Goal: Task Accomplishment & Management: Use online tool/utility

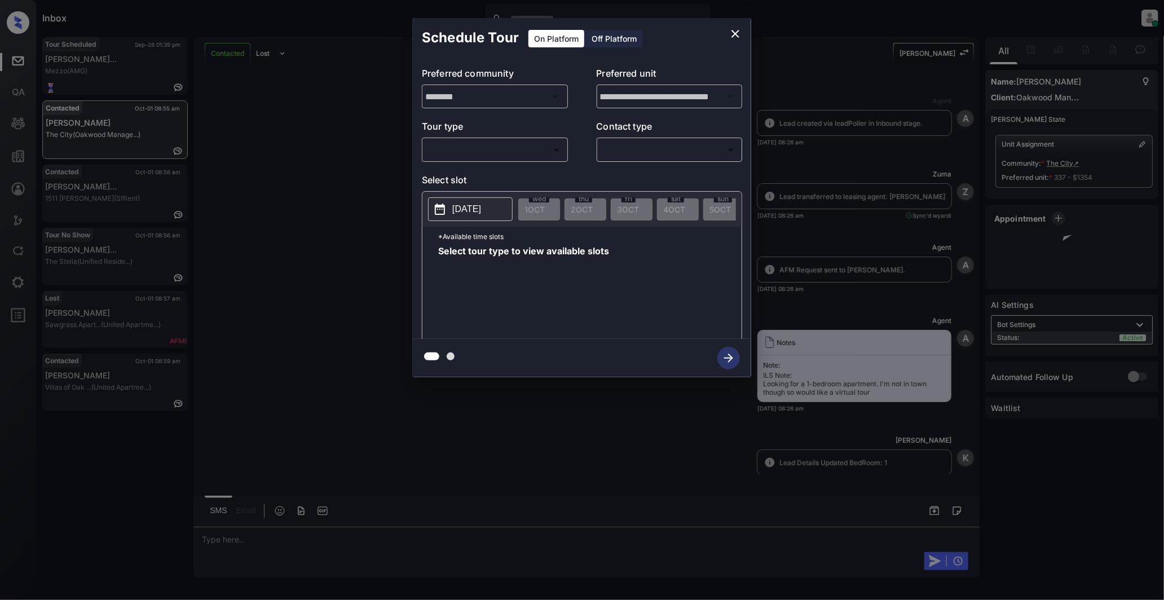
scroll to position [1543, 0]
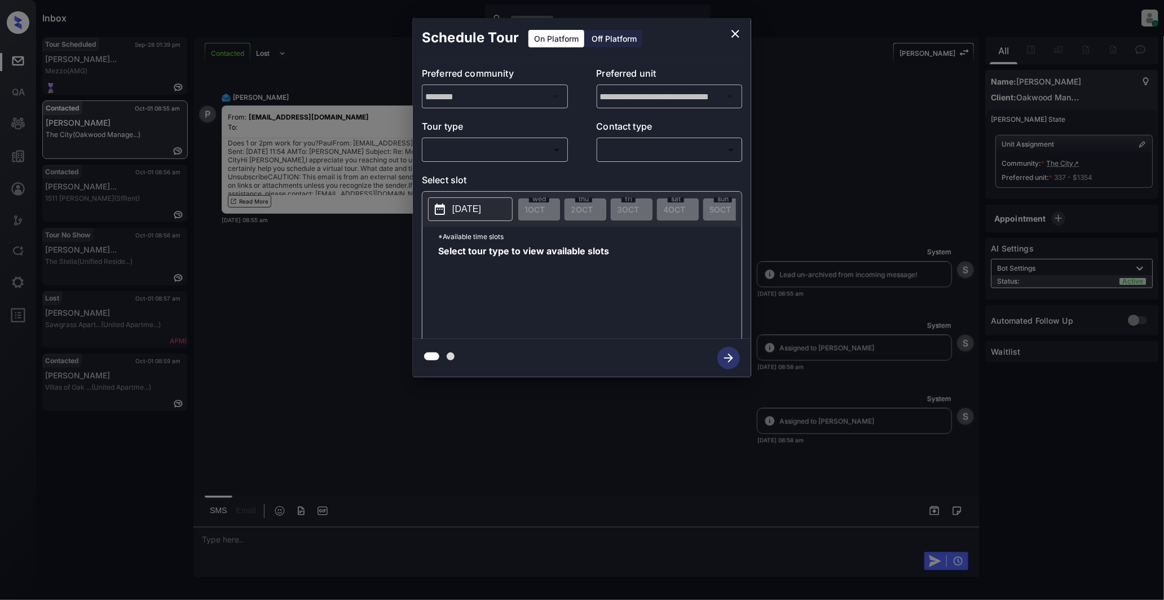
click at [543, 148] on body "Inbox Darwin Freino Online Set yourself offline Set yourself on break Profile S…" at bounding box center [582, 300] width 1164 height 600
click at [301, 279] on div at bounding box center [582, 300] width 1164 height 600
click at [742, 29] on icon "close" at bounding box center [736, 34] width 14 height 14
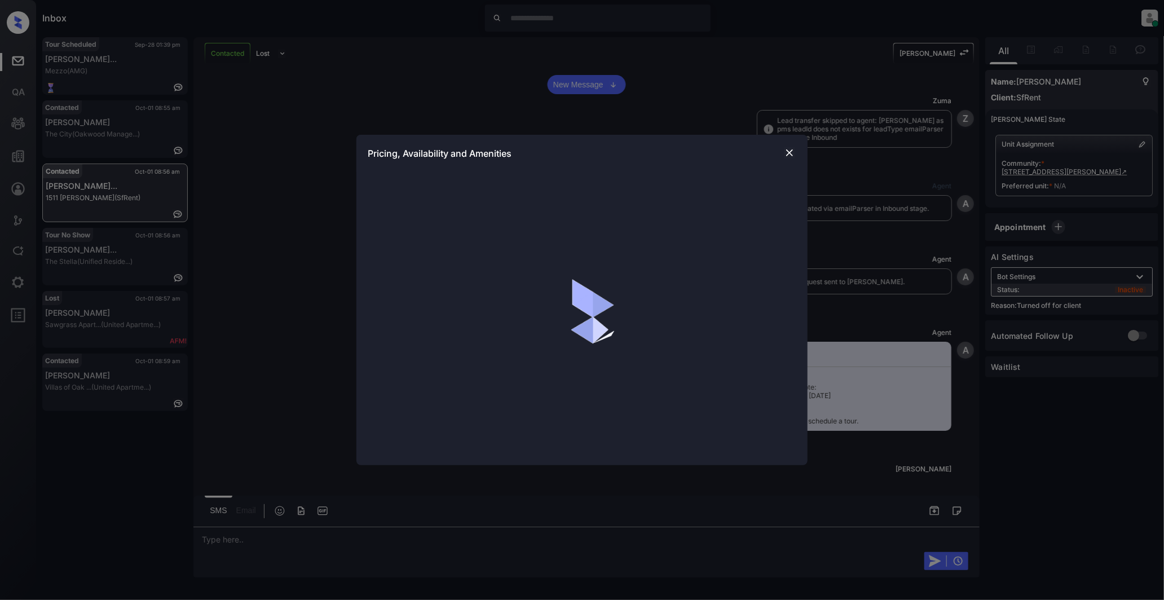
scroll to position [213, 0]
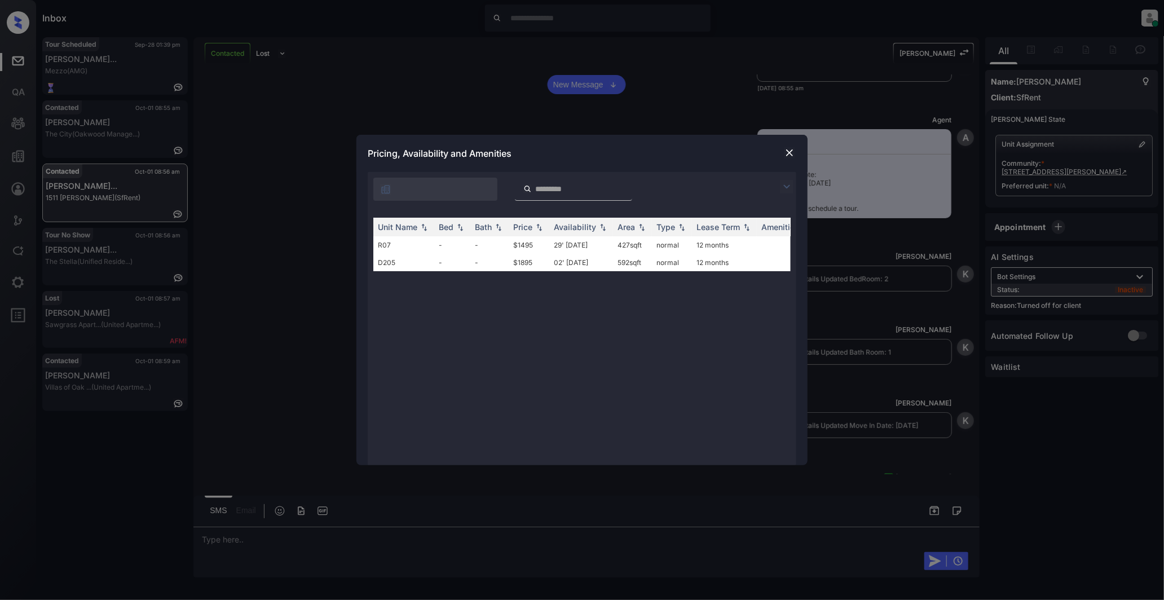
click at [786, 152] on img at bounding box center [789, 152] width 11 height 11
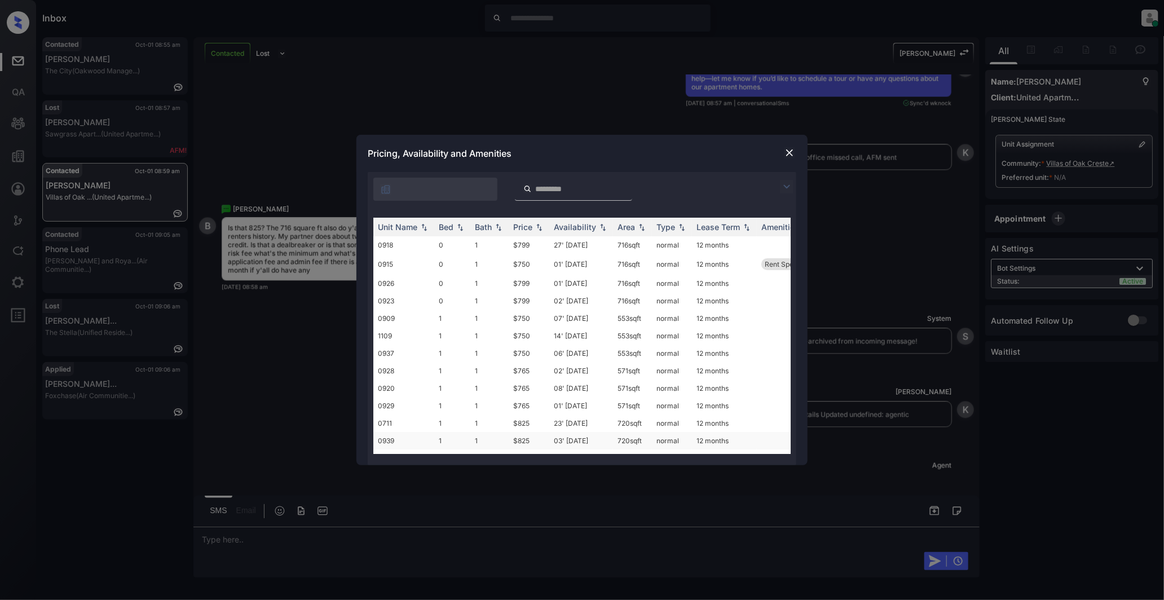
click at [464, 439] on td "1" at bounding box center [452, 440] width 36 height 17
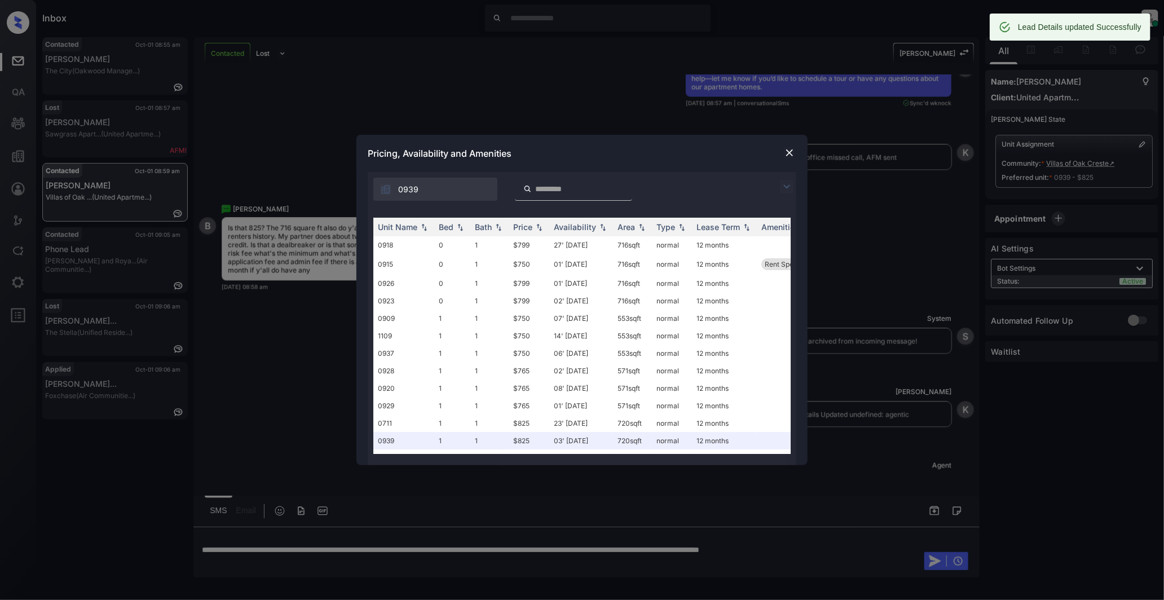
click at [796, 152] on div at bounding box center [790, 153] width 14 height 14
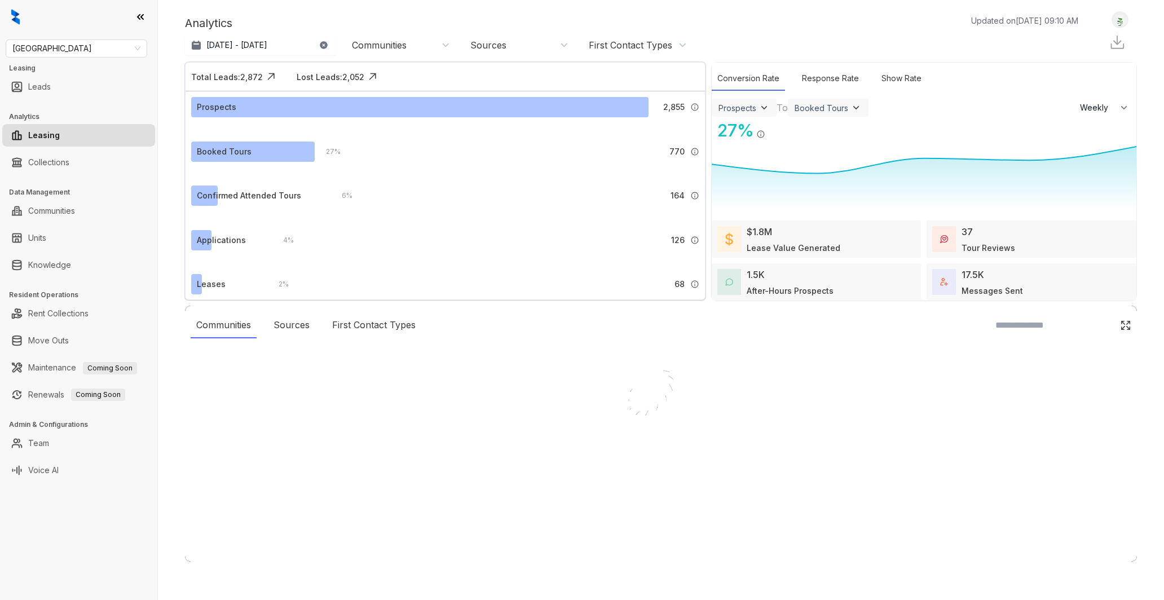
select select "******"
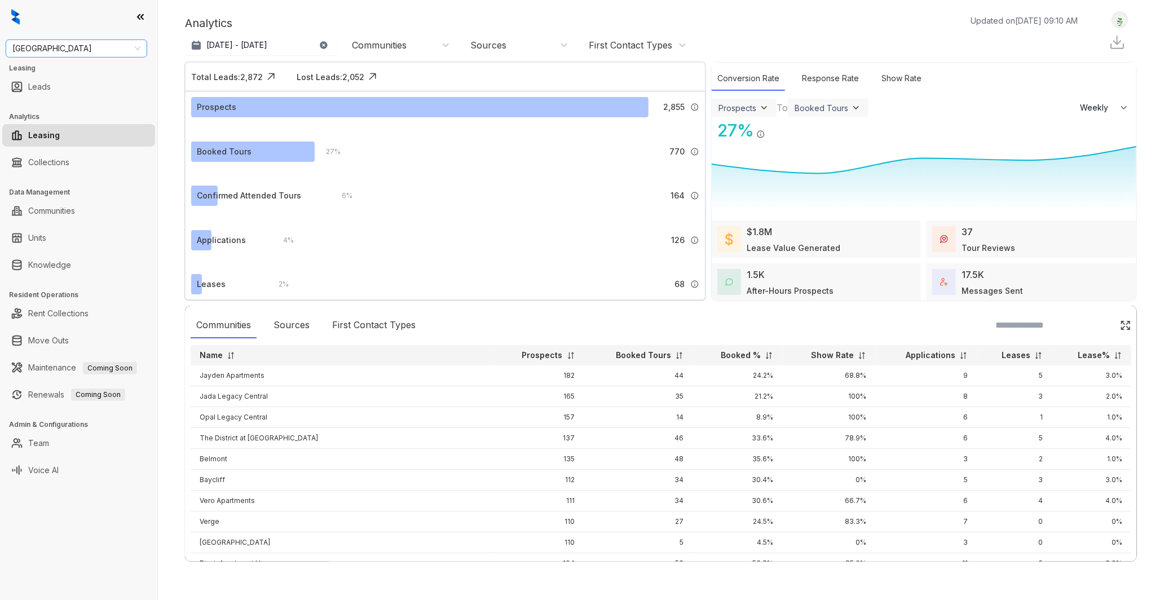
click at [59, 51] on span "[GEOGRAPHIC_DATA]" at bounding box center [76, 48] width 128 height 17
type input "******"
click at [55, 69] on div "United Apartment Group" at bounding box center [77, 71] width 124 height 12
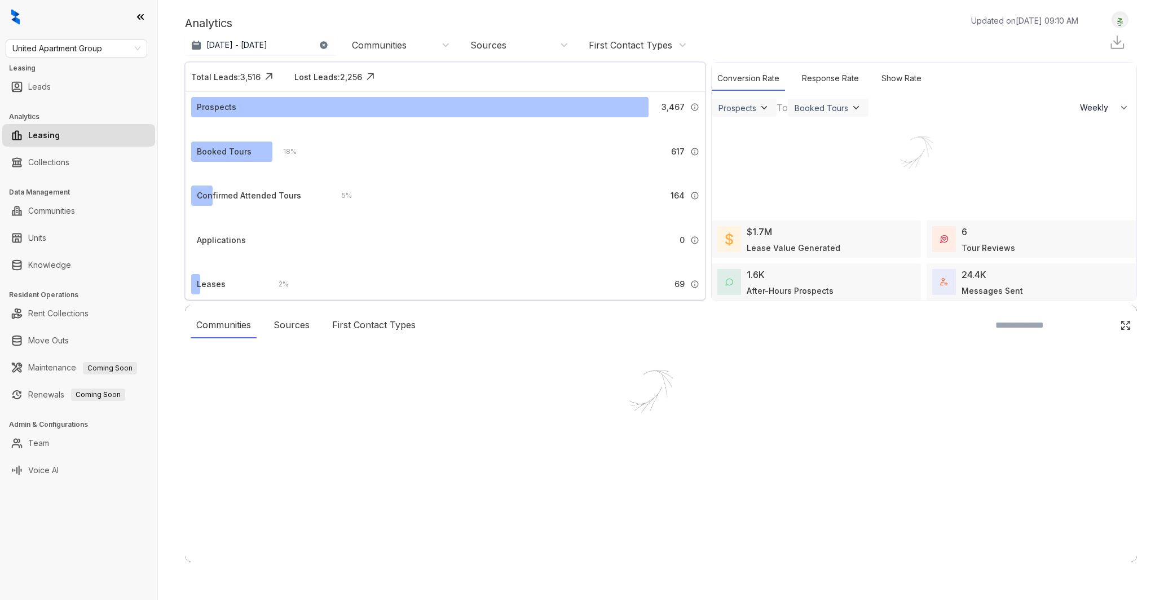
select select "******"
click at [42, 268] on div at bounding box center [582, 300] width 1164 height 600
click at [63, 262] on div at bounding box center [582, 300] width 1164 height 600
click at [58, 267] on div at bounding box center [582, 300] width 1164 height 600
click at [56, 264] on div at bounding box center [582, 300] width 1164 height 600
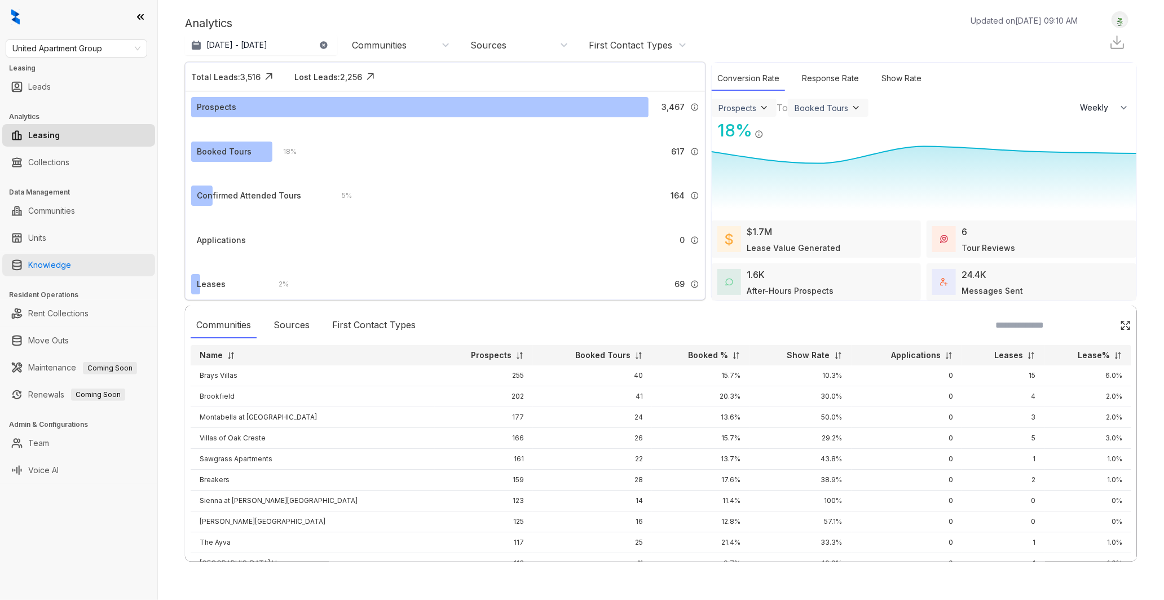
click at [46, 264] on link "Knowledge" at bounding box center [49, 265] width 43 height 23
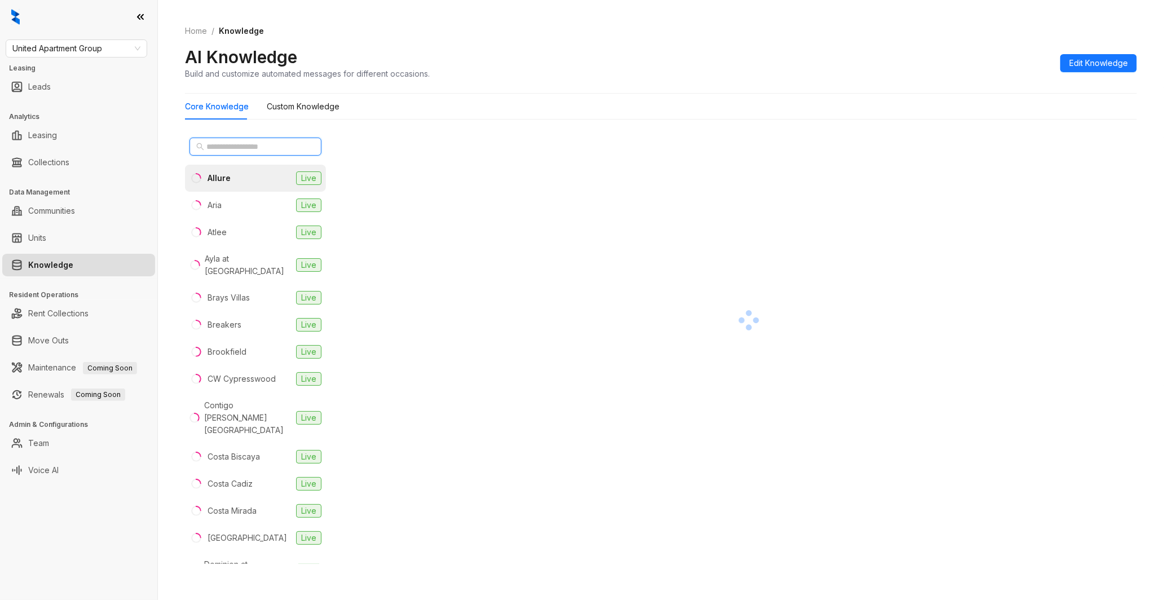
click at [252, 147] on input "text" at bounding box center [255, 146] width 99 height 12
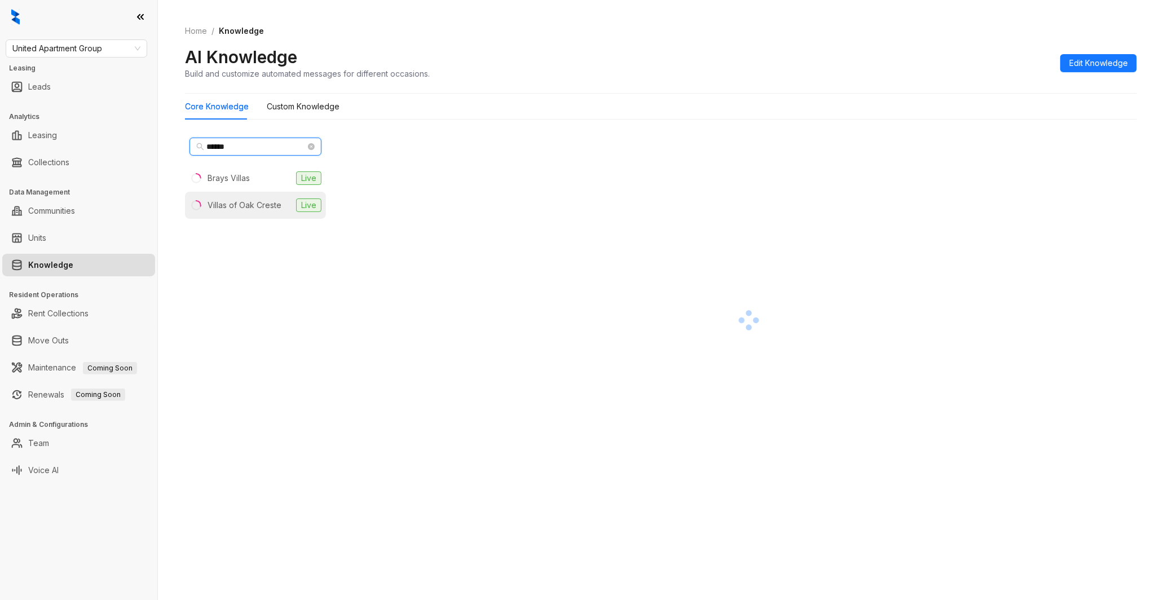
type input "******"
click at [235, 211] on div "Villas of Oak Creste" at bounding box center [245, 205] width 74 height 12
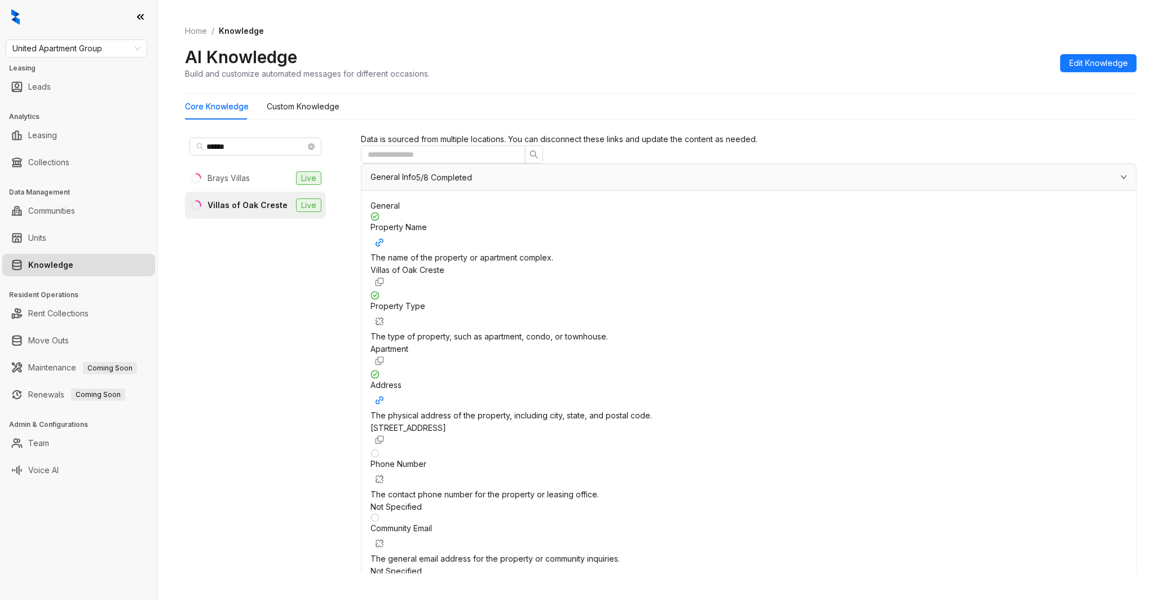
scroll to position [940, 0]
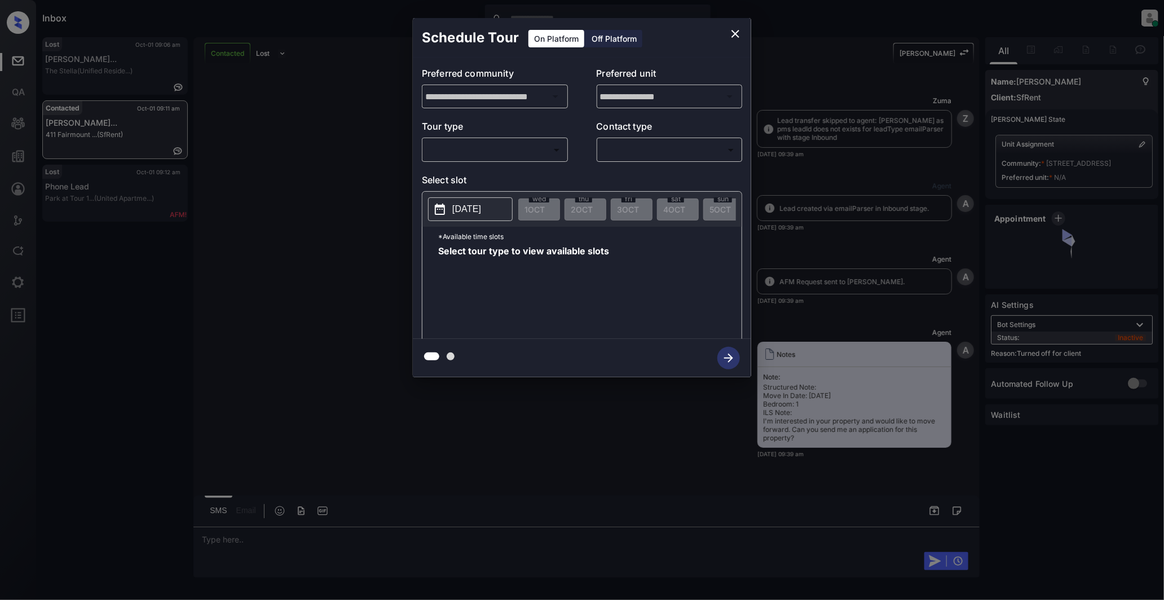
scroll to position [501, 0]
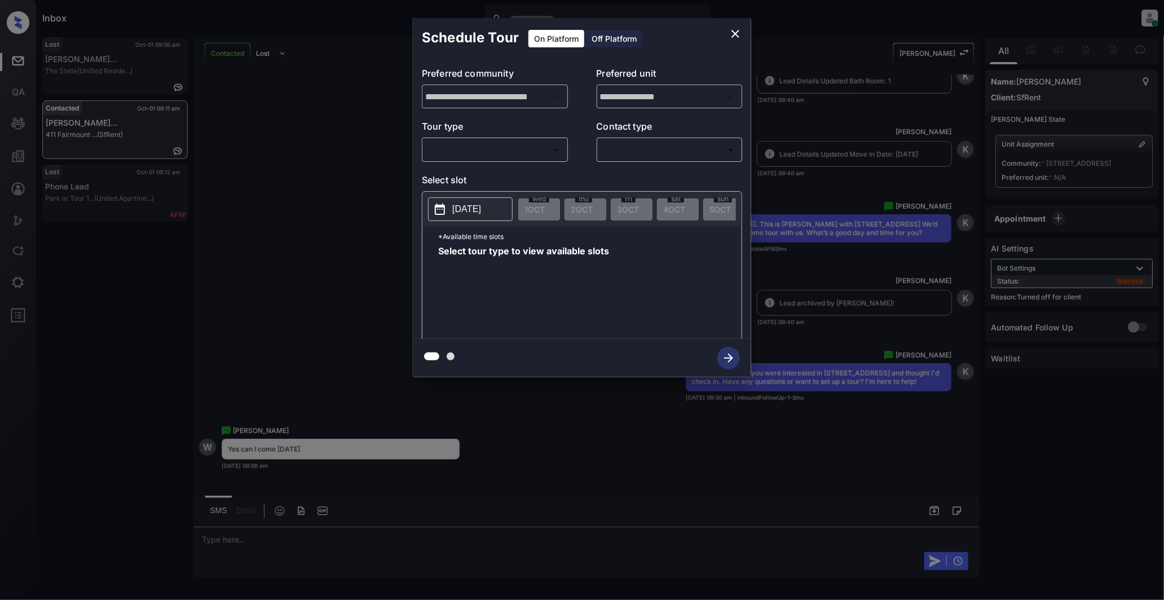
click at [611, 37] on div "Off Platform" at bounding box center [614, 38] width 56 height 17
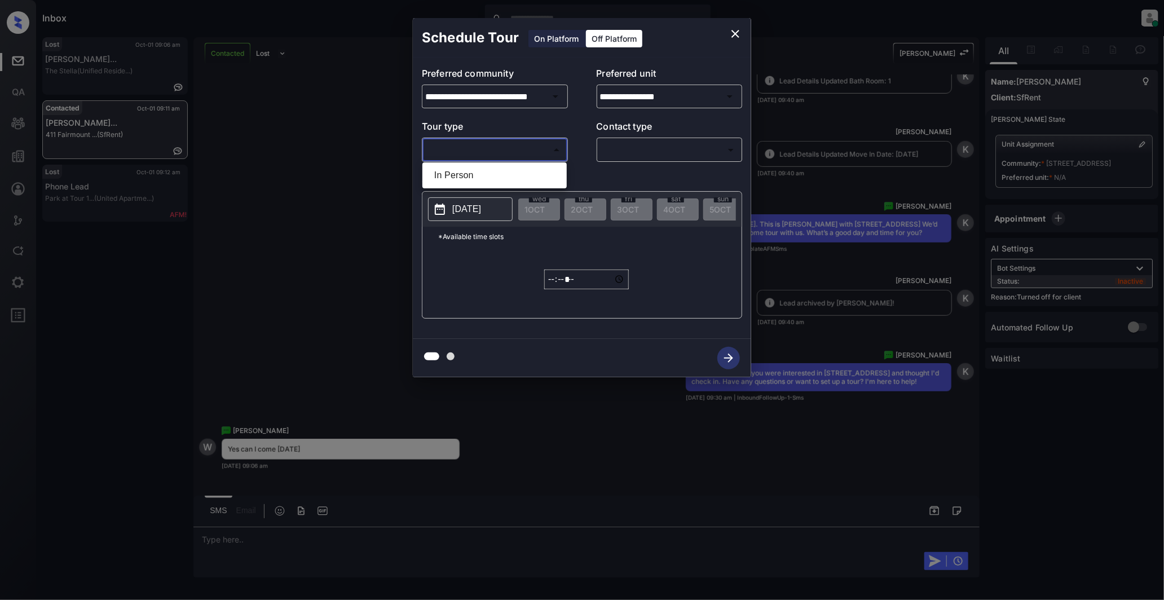
click at [556, 150] on body "Inbox Darwin Freino Online Set yourself offline Set yourself on break Profile S…" at bounding box center [582, 300] width 1164 height 600
click at [498, 173] on li "In Person" at bounding box center [494, 175] width 139 height 20
type input "********"
click at [729, 96] on icon "Open" at bounding box center [730, 96] width 6 height 3
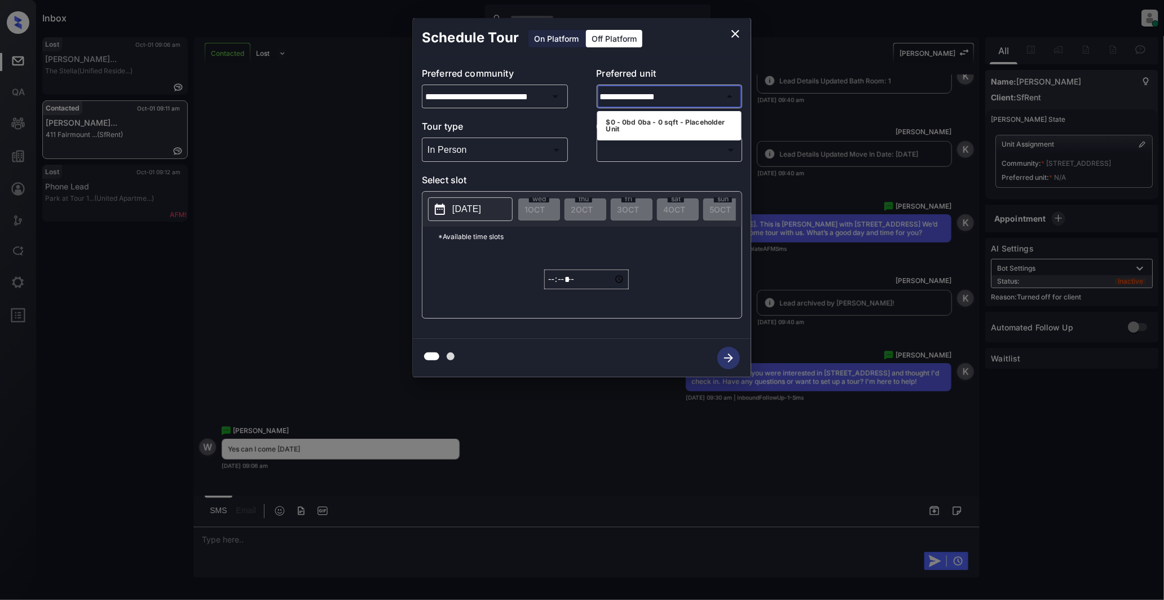
click at [657, 129] on li "$0 - 0bd 0ba - 0 sqft - Placeholder Unit" at bounding box center [669, 126] width 144 height 20
click at [715, 146] on body "Inbox Darwin Freino Online Set yourself offline Set yourself on break Profile S…" at bounding box center [582, 300] width 1164 height 600
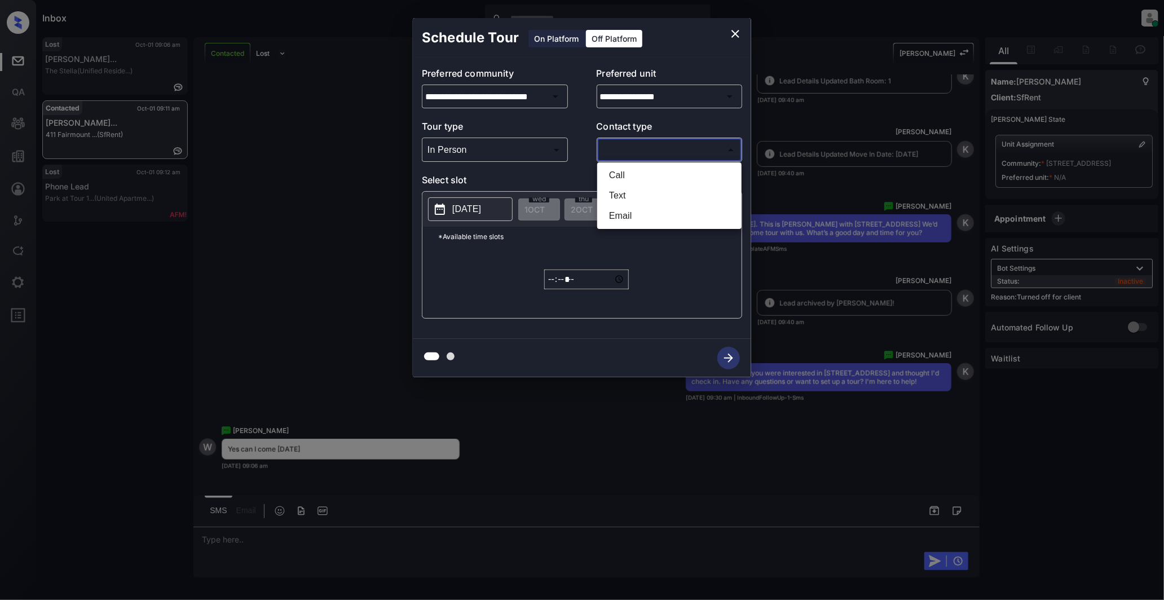
click at [648, 197] on li "Text" at bounding box center [669, 196] width 139 height 20
type input "****"
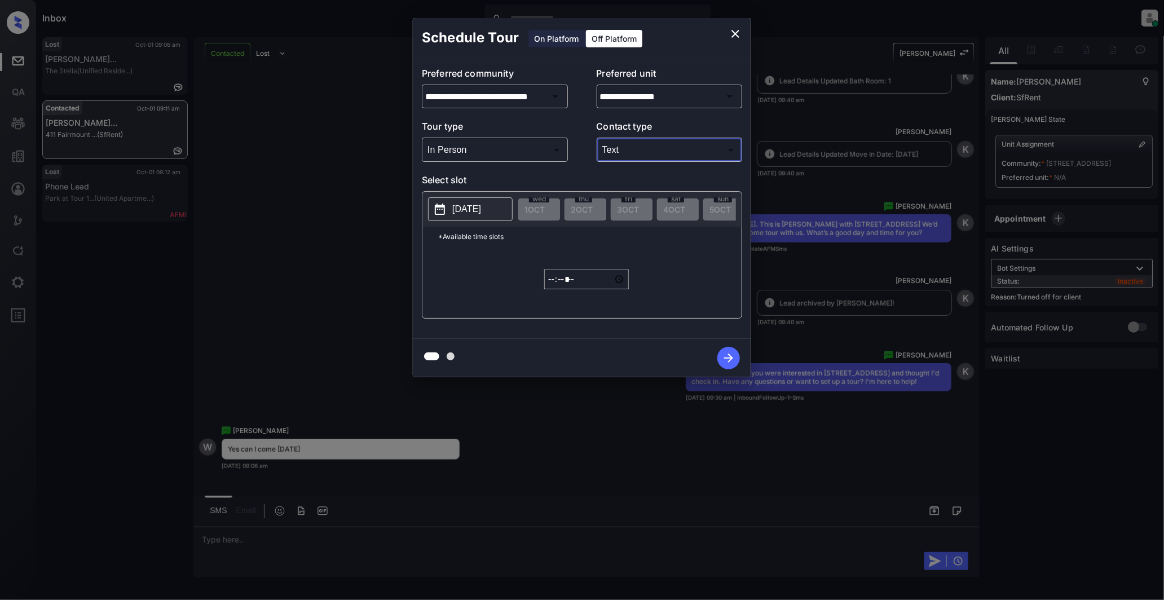
click at [481, 212] on p "2025-10-01" at bounding box center [466, 210] width 29 height 14
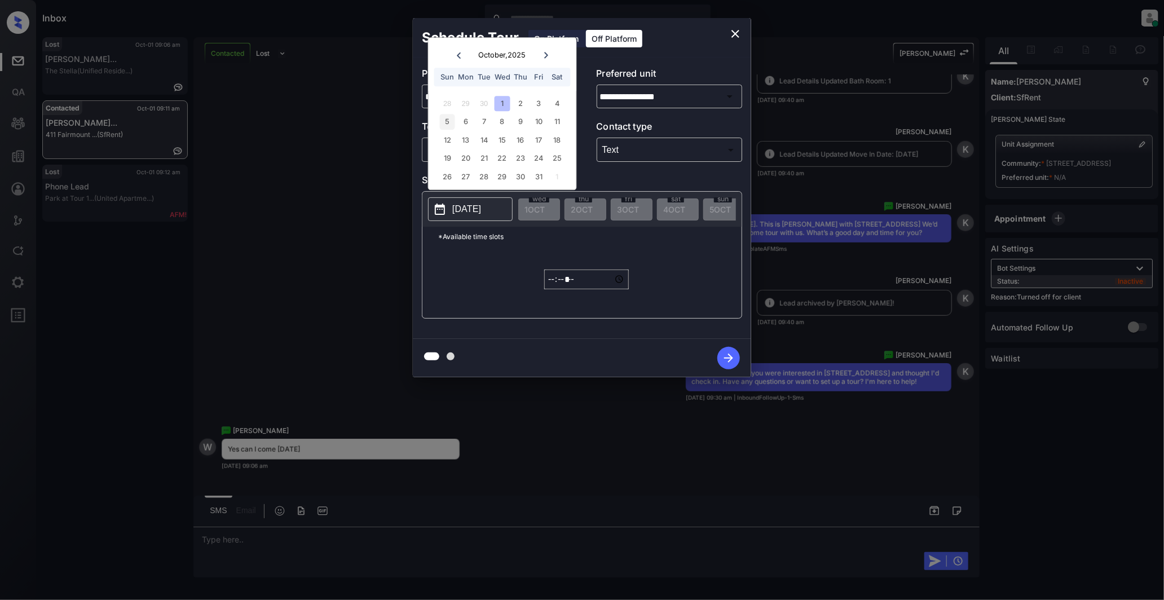
click at [448, 122] on div "5" at bounding box center [447, 122] width 15 height 15
click at [619, 289] on input "*****" at bounding box center [586, 280] width 85 height 20
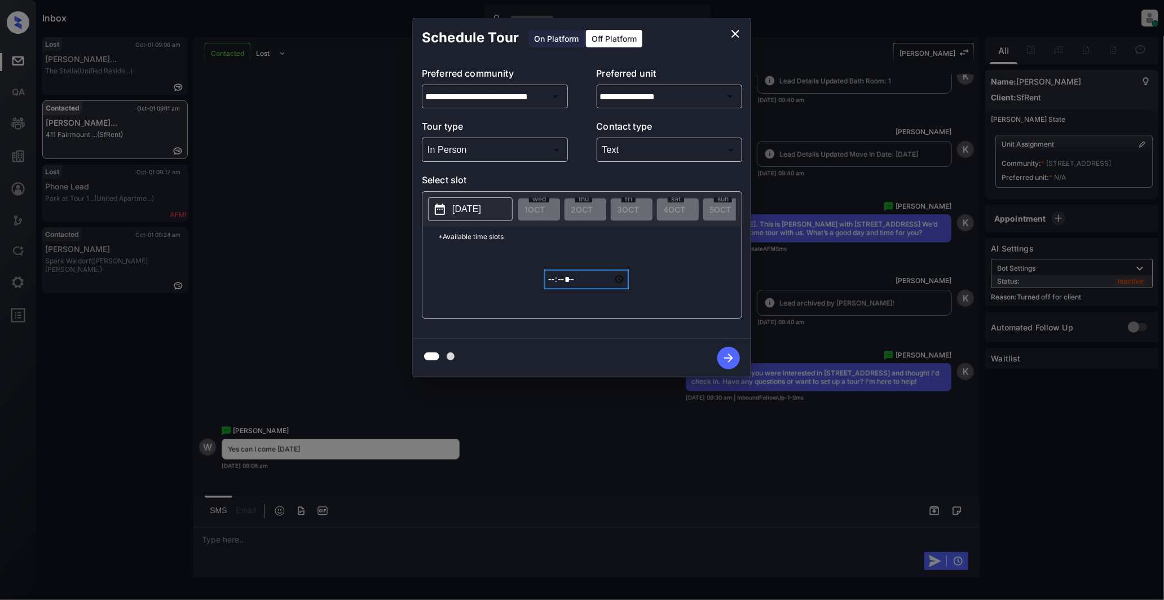
type input "*****"
click at [731, 363] on icon "button" at bounding box center [729, 358] width 23 height 23
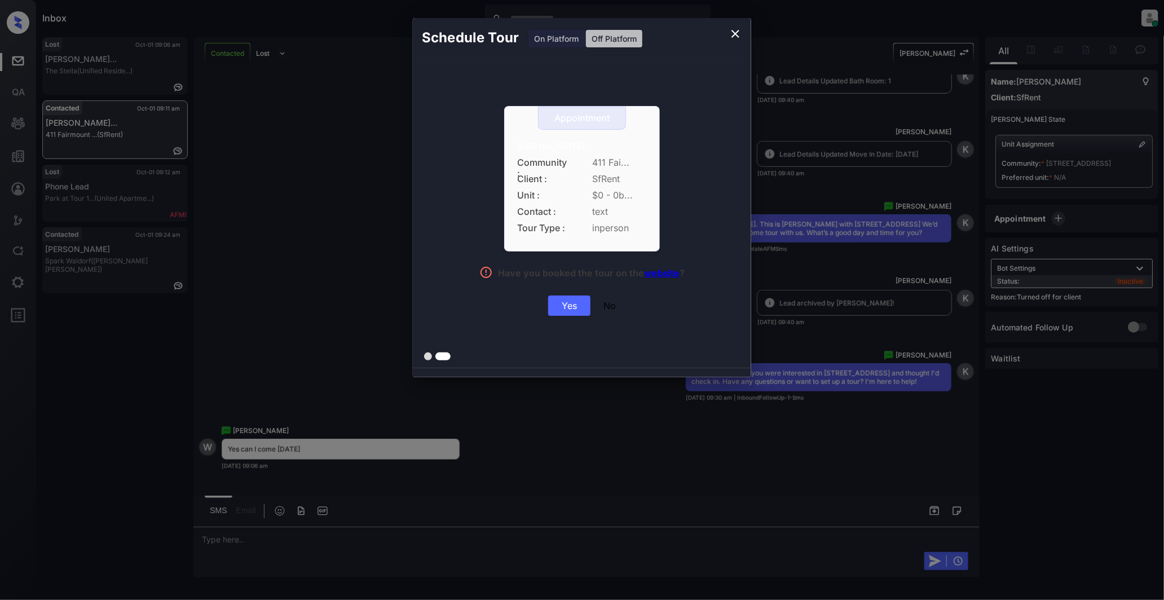
click at [570, 309] on div "Yes" at bounding box center [569, 306] width 42 height 20
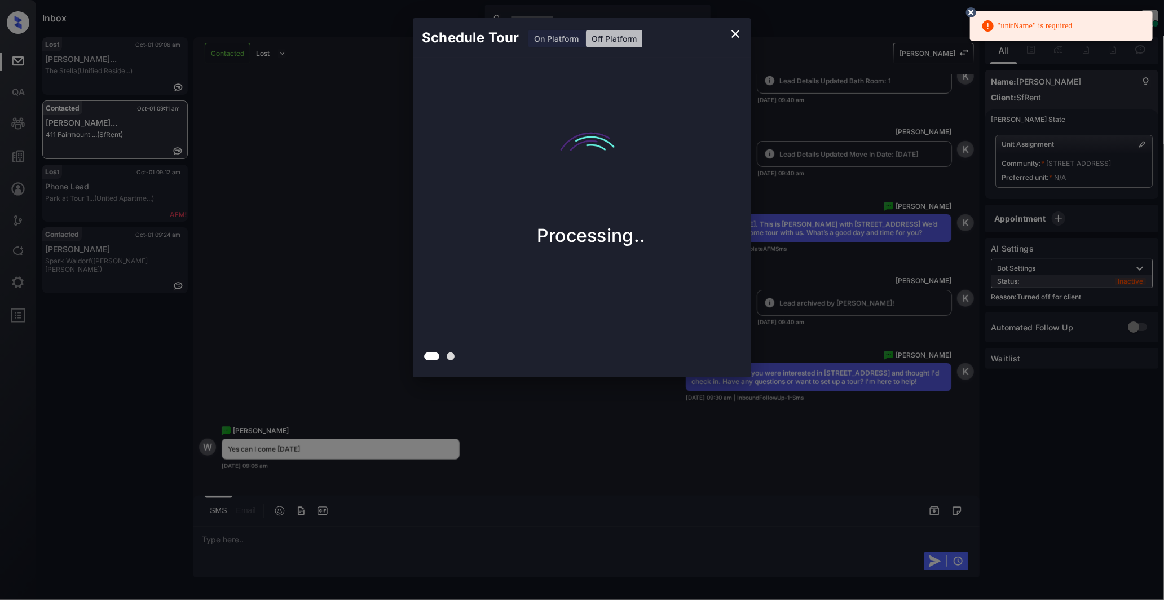
click at [973, 16] on icon at bounding box center [971, 12] width 10 height 10
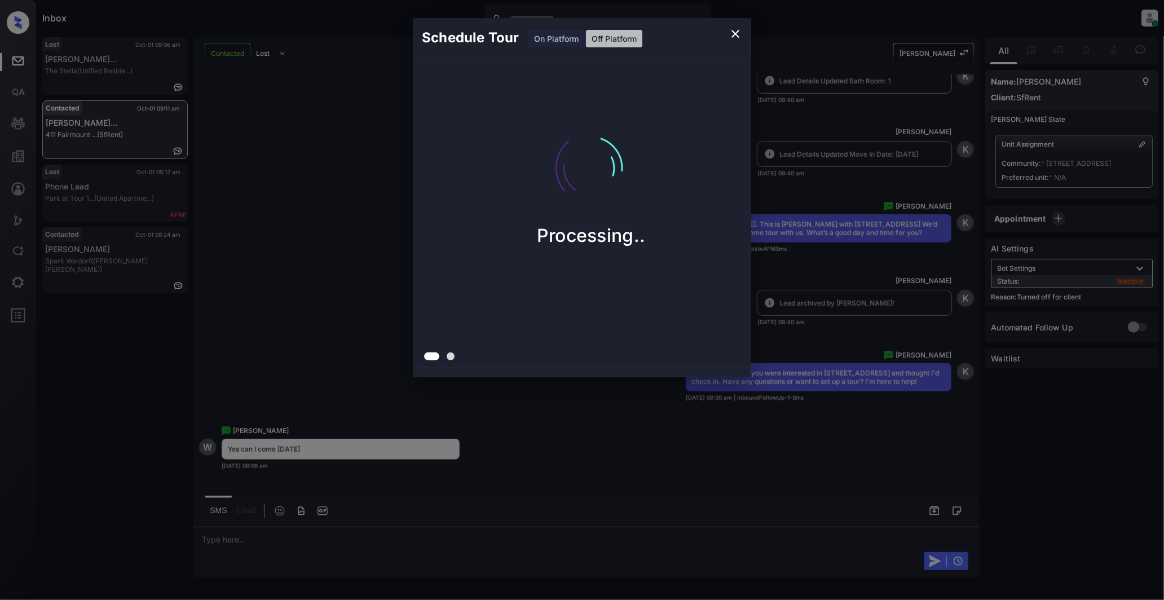
scroll to position [0, 18]
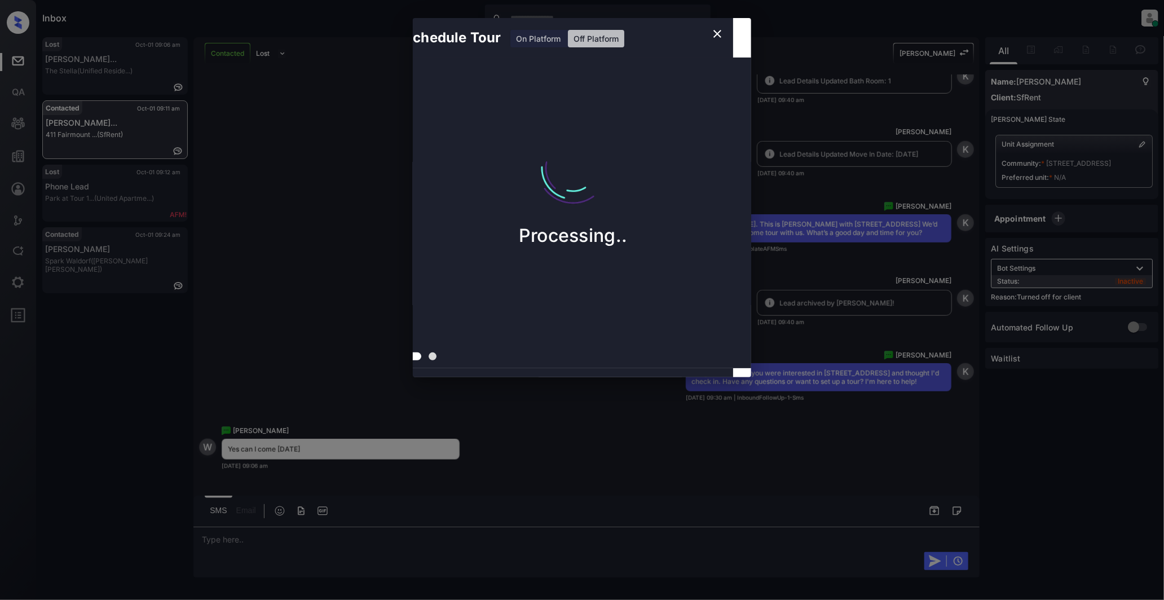
click at [386, 346] on div "Schedule Tour On Platform Off Platform Processing.." at bounding box center [582, 198] width 1164 height 396
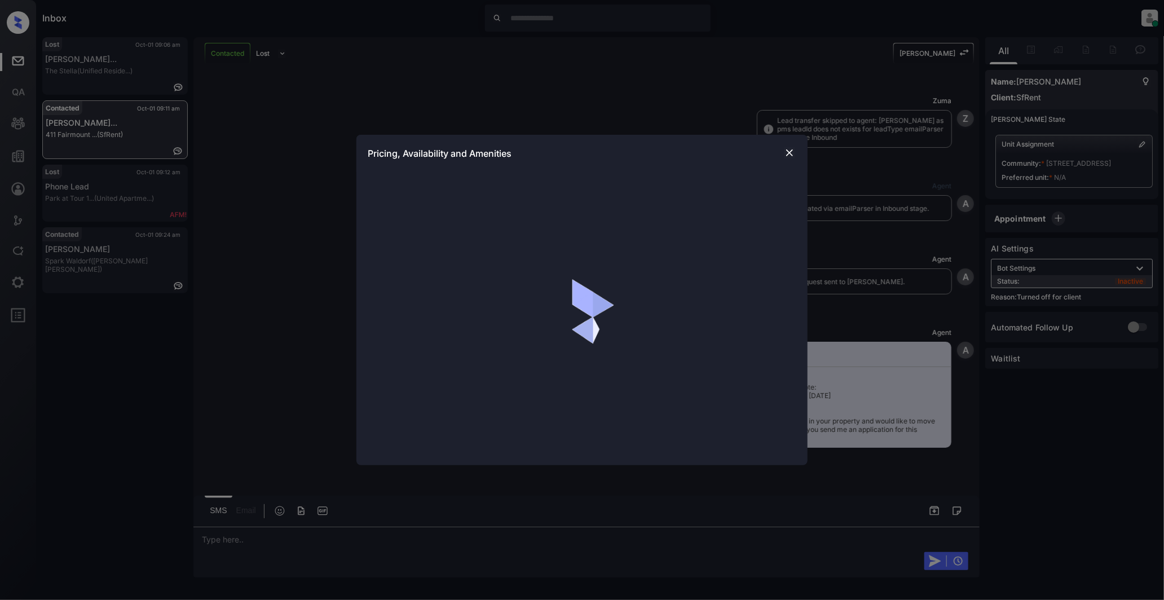
scroll to position [1408, 0]
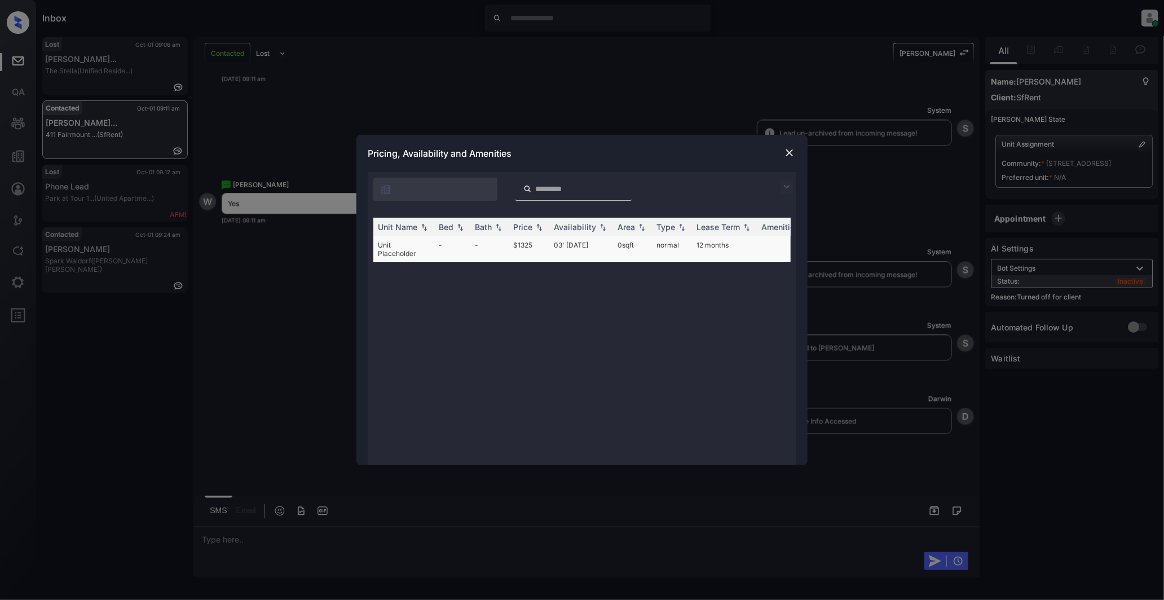
click at [402, 251] on td "Unit Placeholder" at bounding box center [403, 249] width 61 height 26
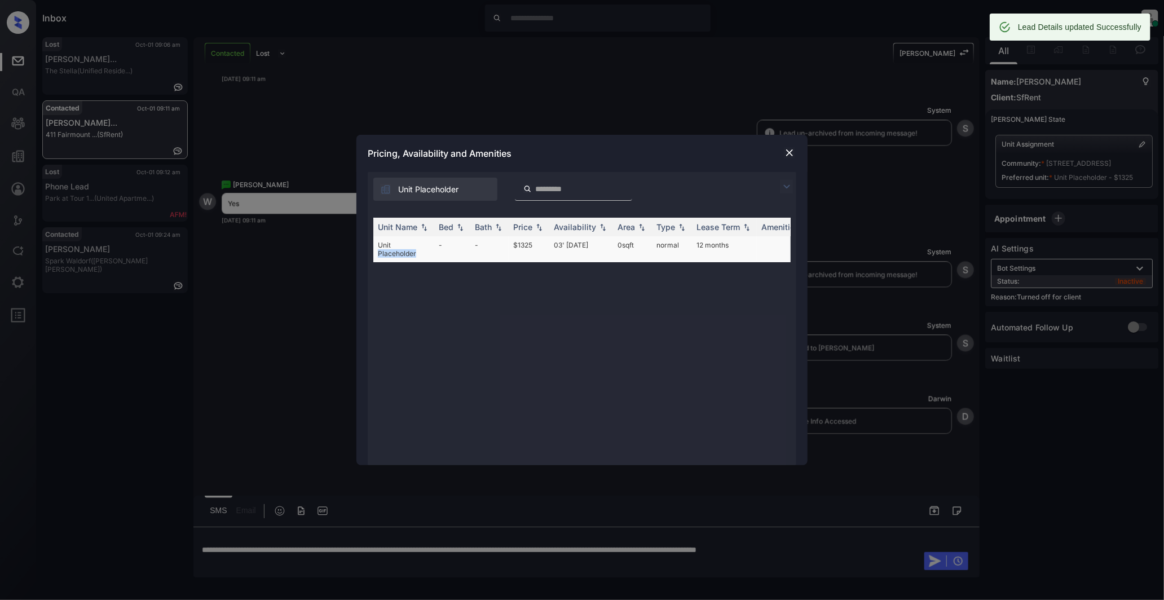
scroll to position [1485, 0]
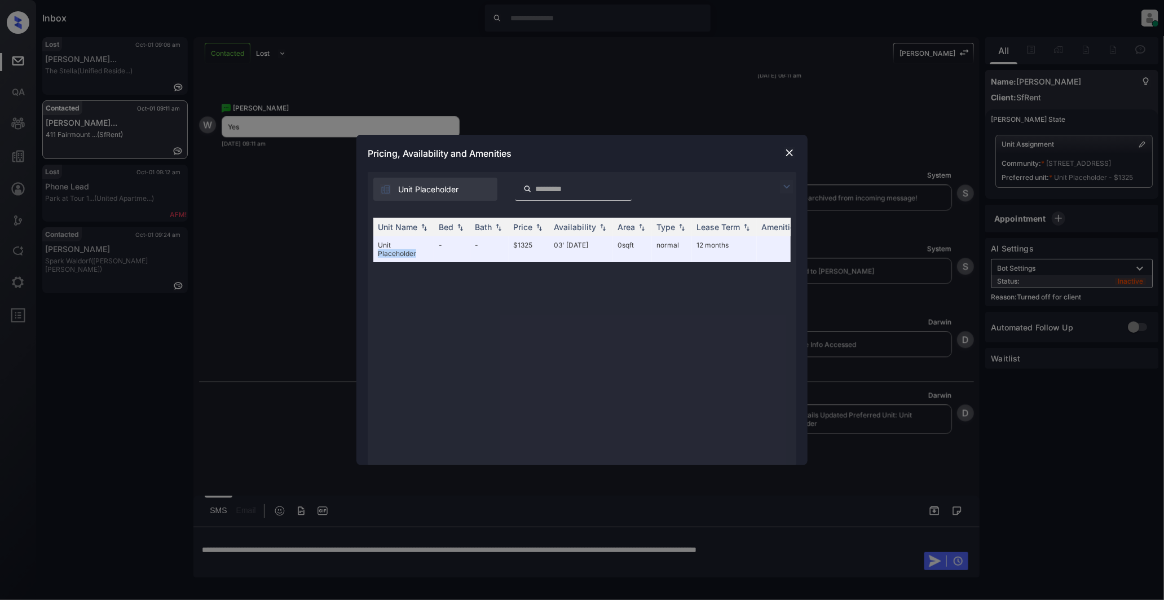
click at [792, 152] on img at bounding box center [789, 152] width 11 height 11
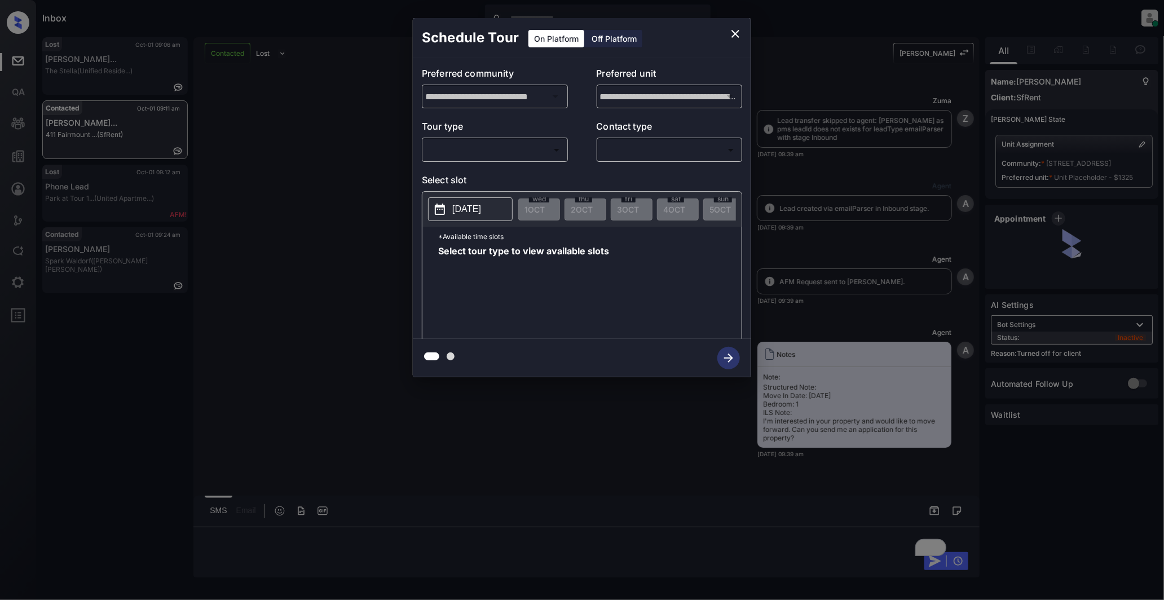
scroll to position [1485, 0]
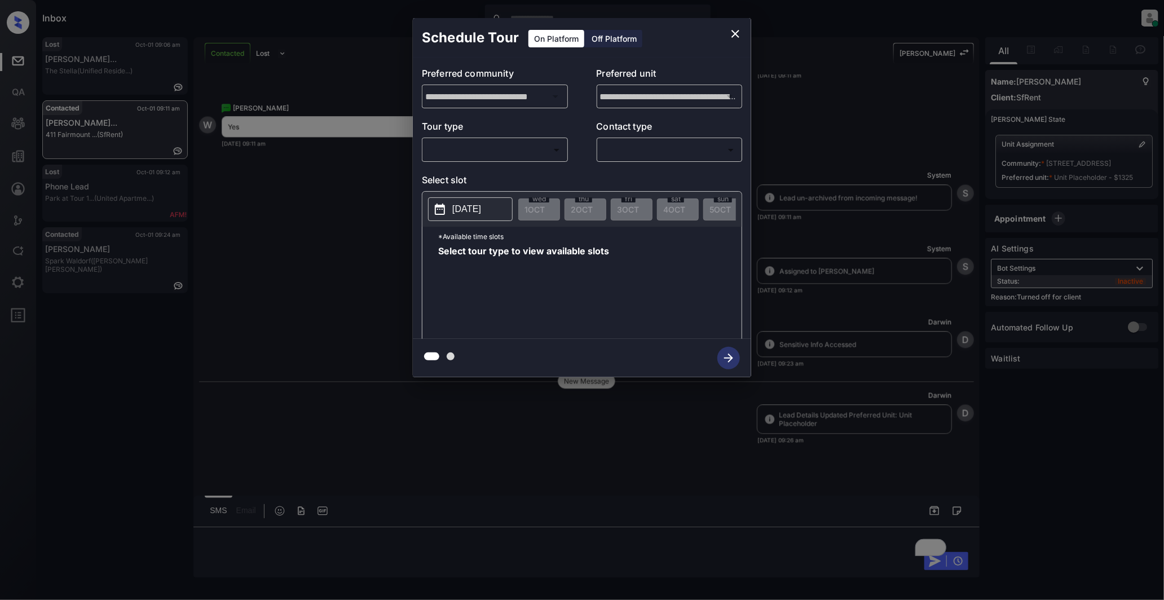
click at [529, 150] on body "Inbox [PERSON_NAME] Online Set yourself offline Set yourself on break Profile S…" at bounding box center [582, 300] width 1164 height 600
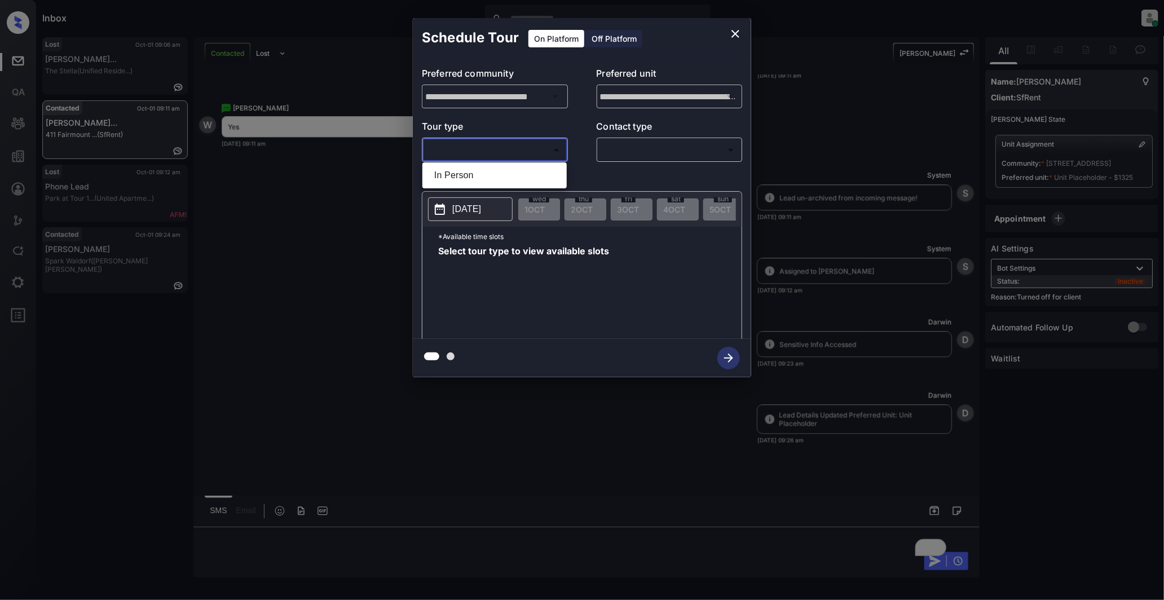
click at [463, 177] on li "In Person" at bounding box center [494, 175] width 139 height 20
type input "********"
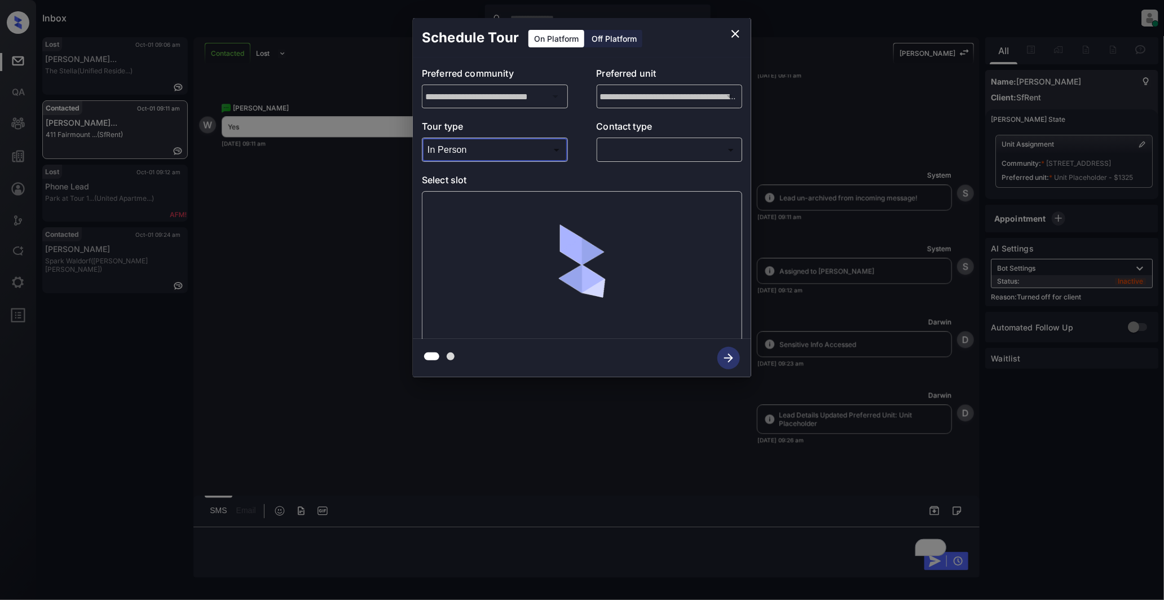
click at [627, 161] on div "​ ​" at bounding box center [670, 150] width 146 height 24
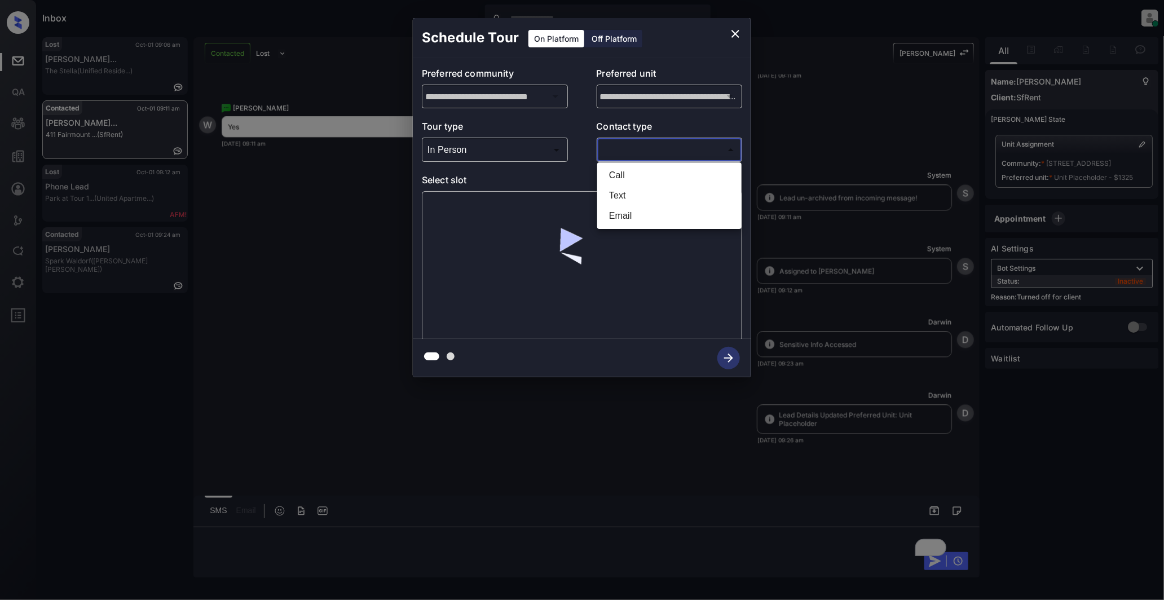
click at [642, 151] on body "Inbox Darwin Freino Online Set yourself offline Set yourself on break Profile S…" at bounding box center [582, 300] width 1164 height 600
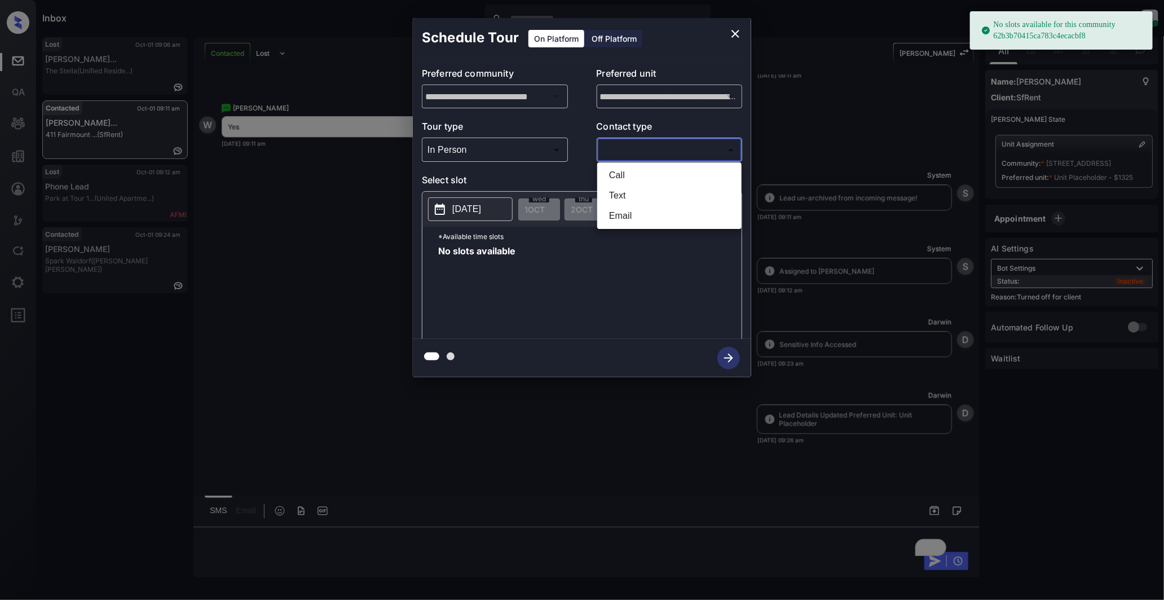
click at [644, 195] on li "Text" at bounding box center [669, 196] width 139 height 20
type input "****"
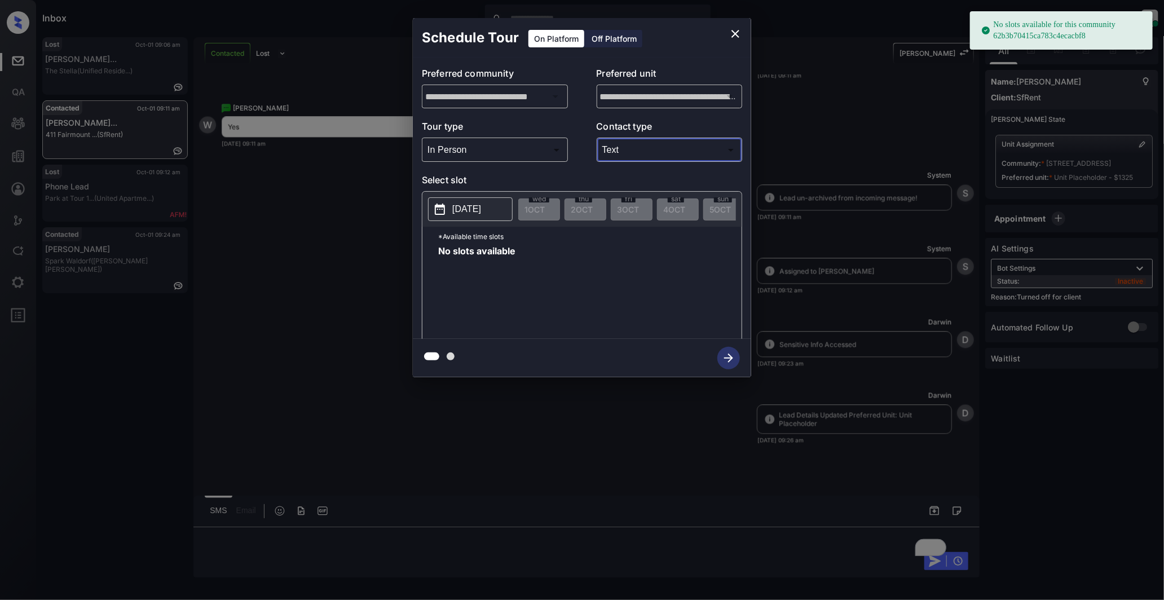
click at [474, 214] on p "[DATE]" at bounding box center [466, 210] width 29 height 14
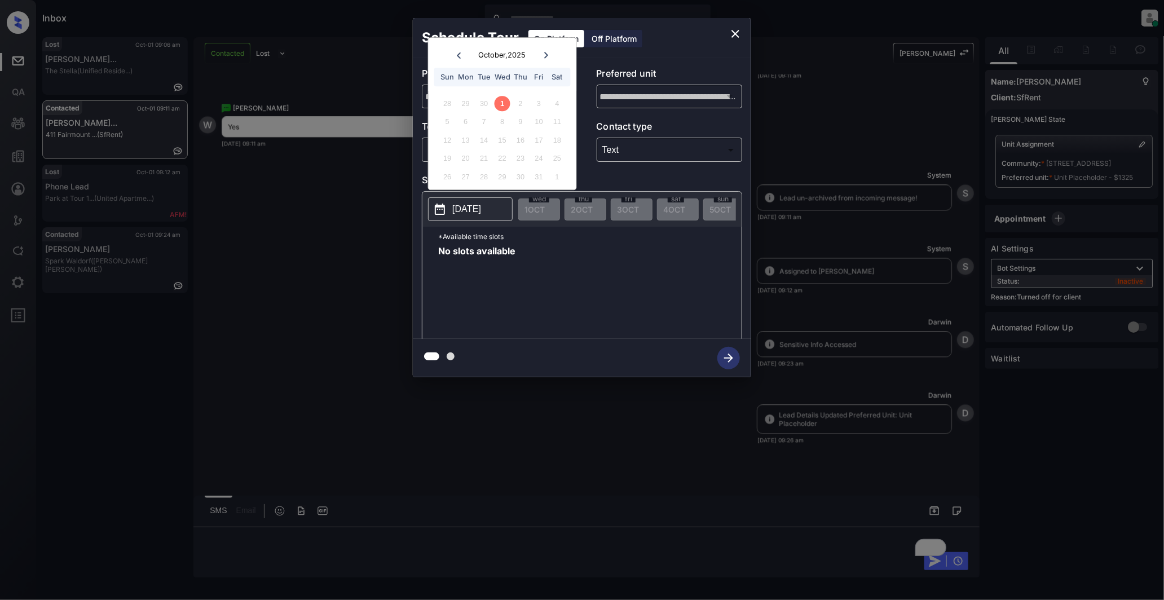
click at [546, 53] on icon at bounding box center [546, 55] width 7 height 7
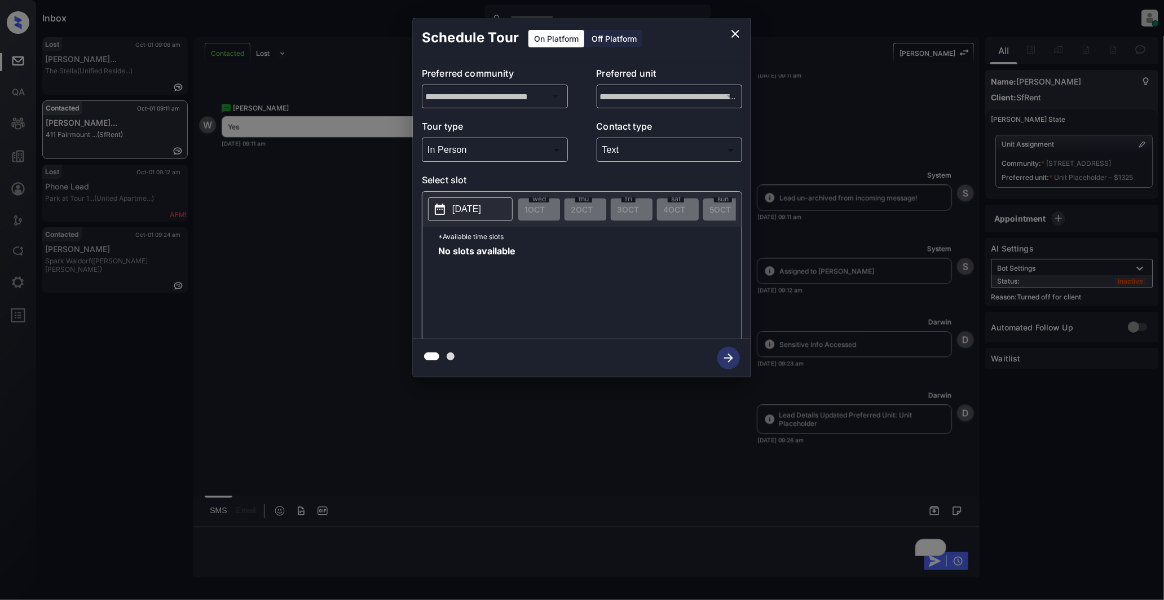
click at [612, 36] on div "Off Platform" at bounding box center [614, 38] width 56 height 17
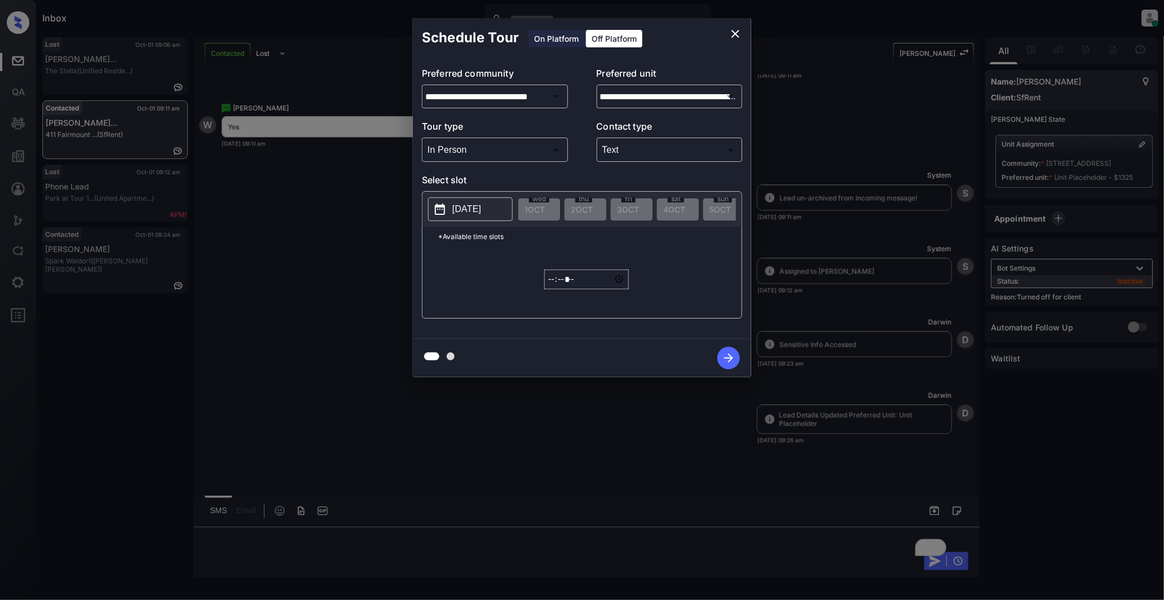
click at [635, 152] on body "Inbox Darwin Freino Online Set yourself offline Set yourself on break Profile S…" at bounding box center [582, 300] width 1164 height 600
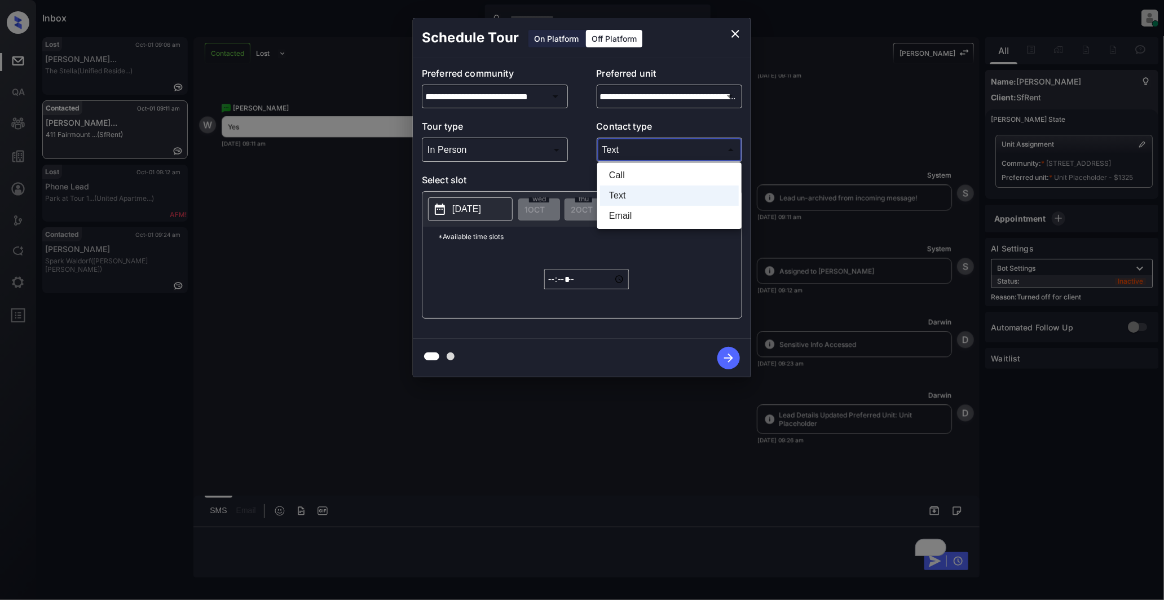
click at [483, 281] on div at bounding box center [582, 300] width 1164 height 600
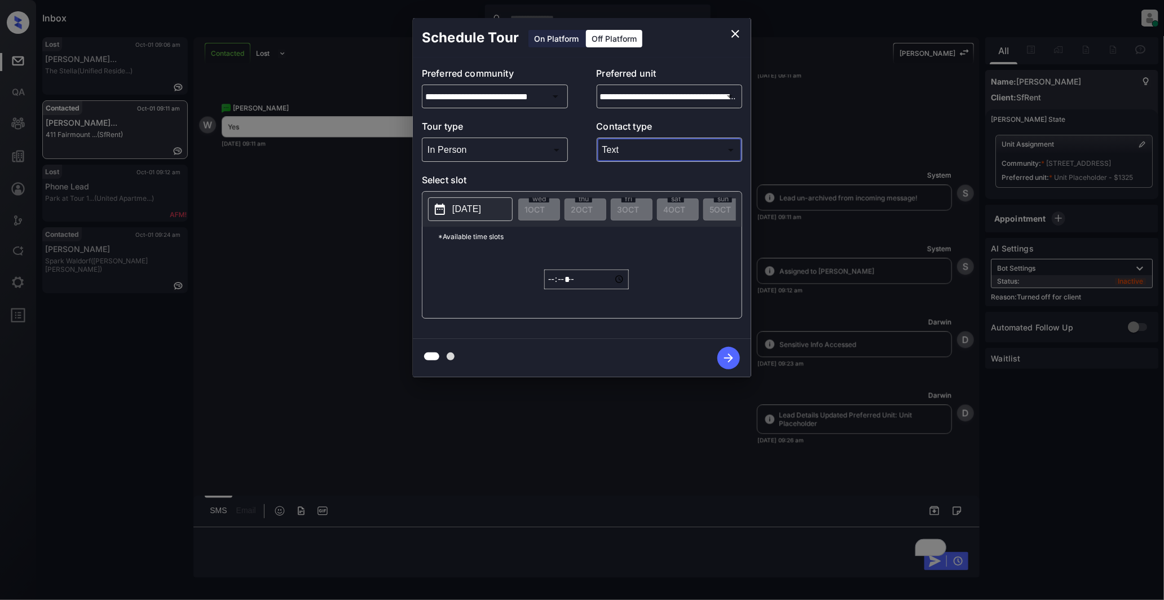
click at [481, 213] on p "2025-10-01" at bounding box center [466, 210] width 29 height 14
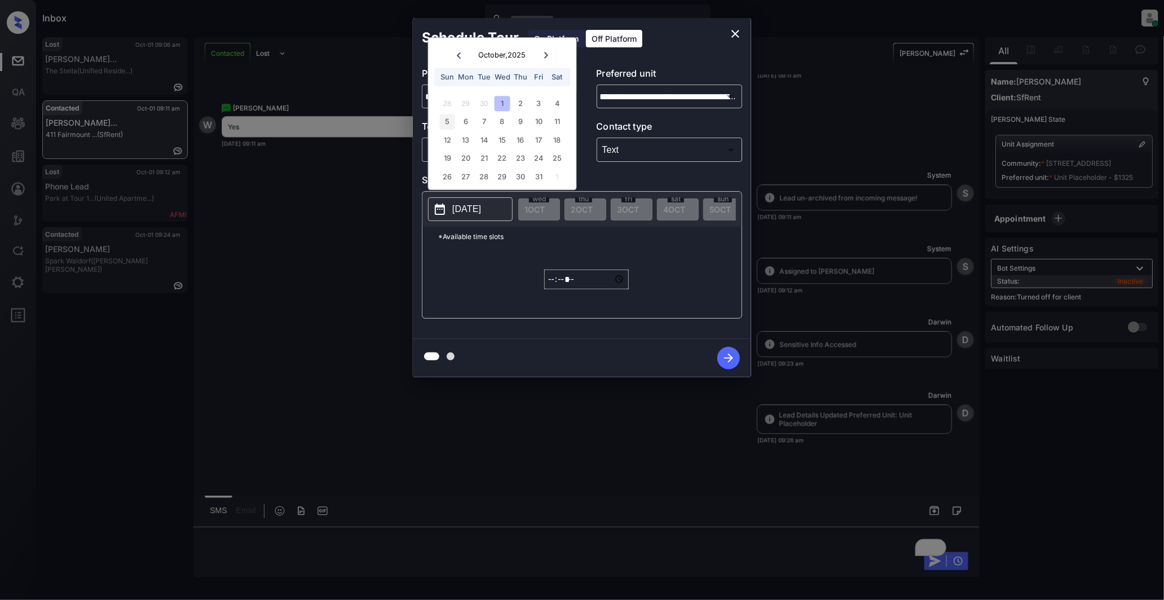
click at [446, 124] on div "5" at bounding box center [447, 122] width 15 height 15
click at [615, 289] on input "*****" at bounding box center [586, 280] width 85 height 20
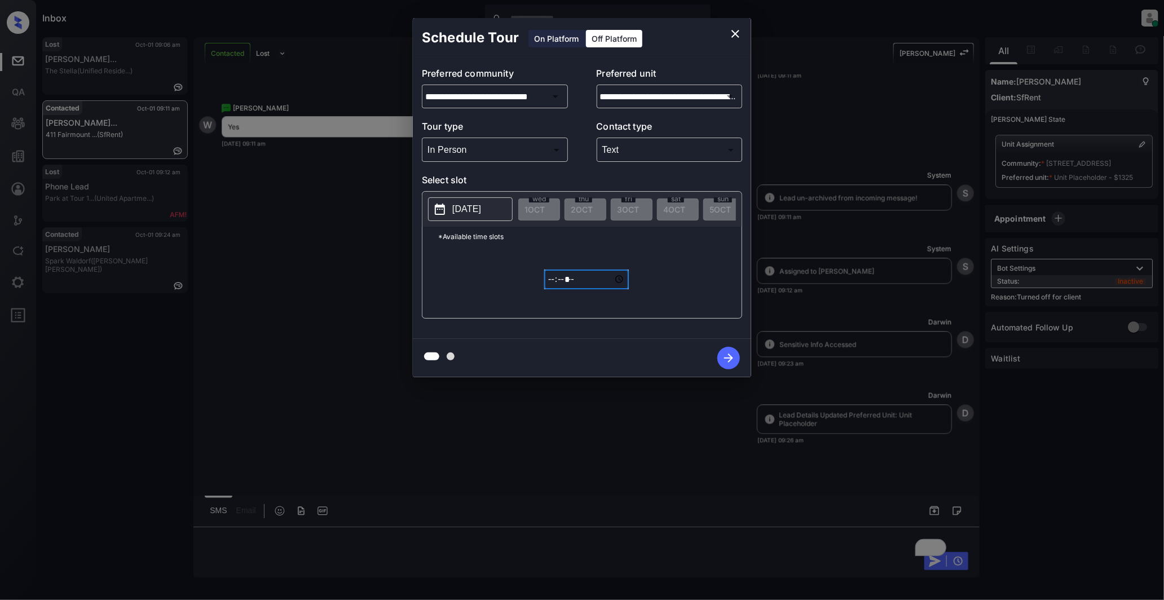
type input "*****"
click at [730, 359] on icon "button" at bounding box center [729, 358] width 23 height 23
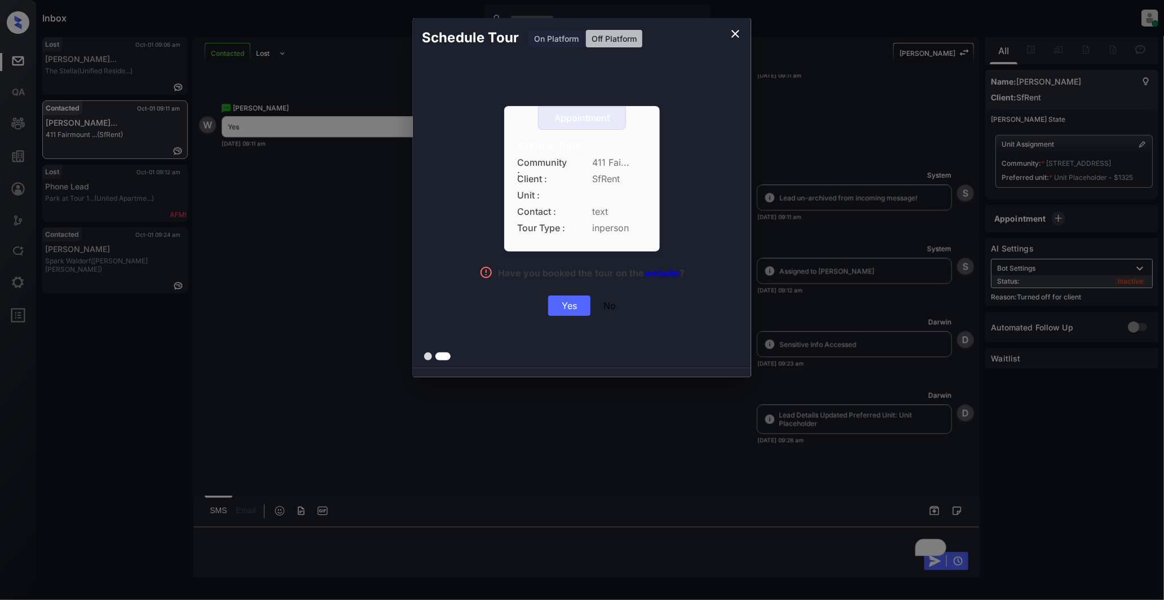
click at [561, 311] on div "Yes" at bounding box center [569, 306] width 42 height 20
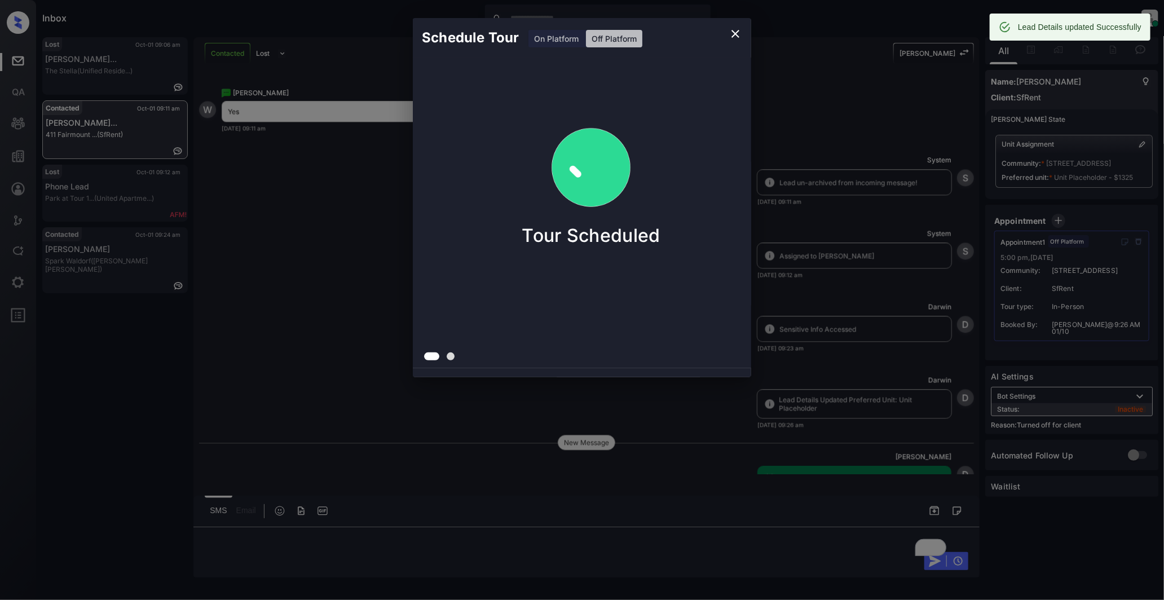
click at [740, 30] on icon "close" at bounding box center [736, 34] width 8 height 8
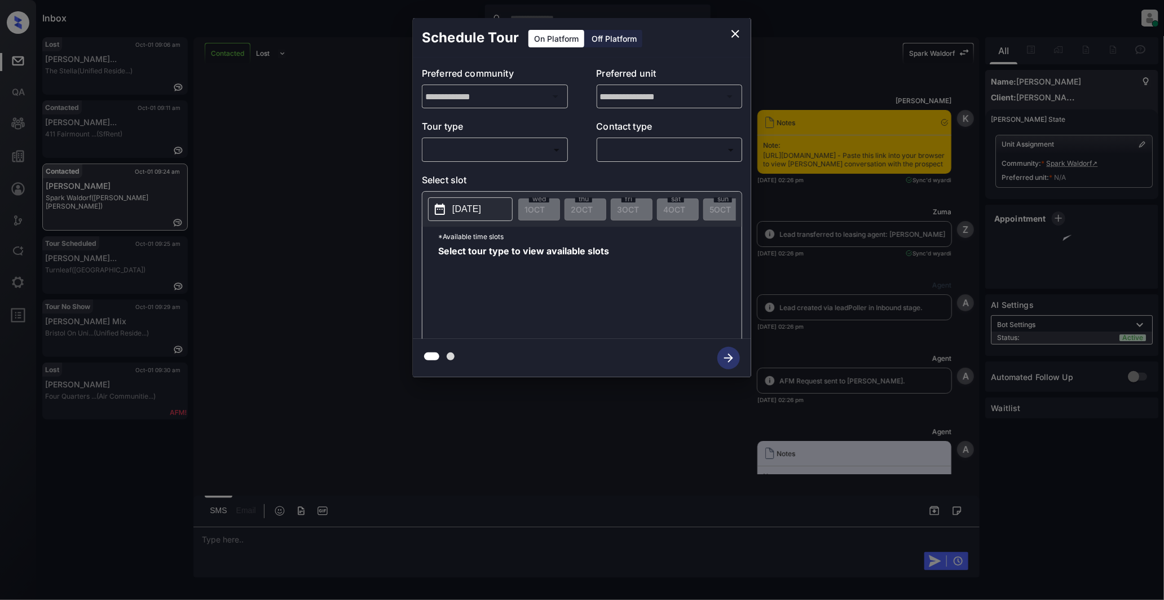
scroll to position [5514, 0]
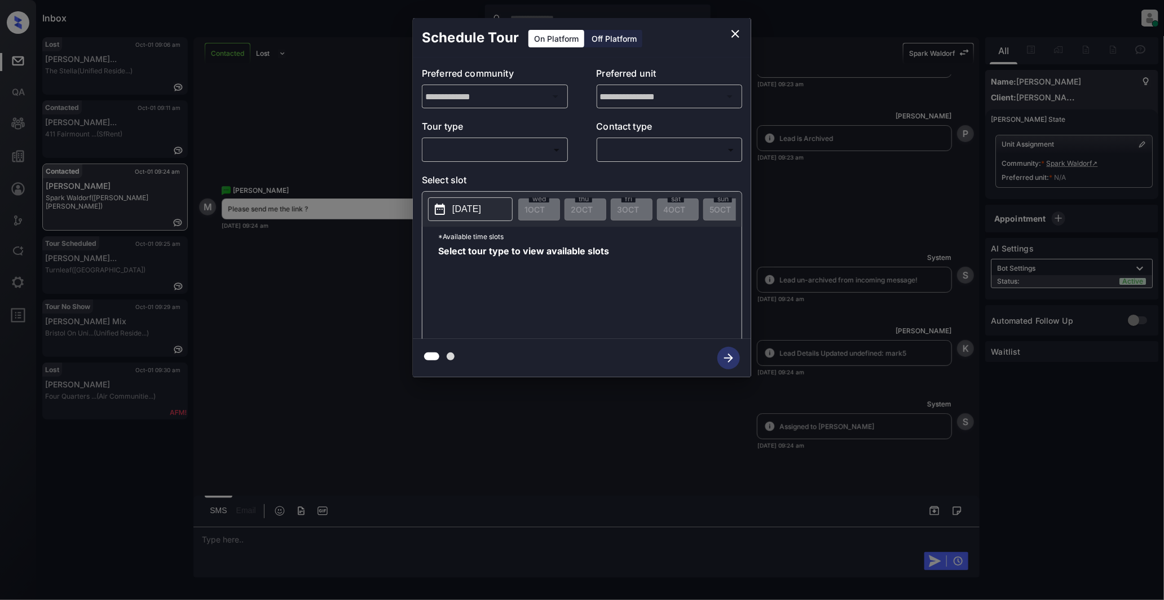
click at [738, 28] on icon "close" at bounding box center [736, 34] width 14 height 14
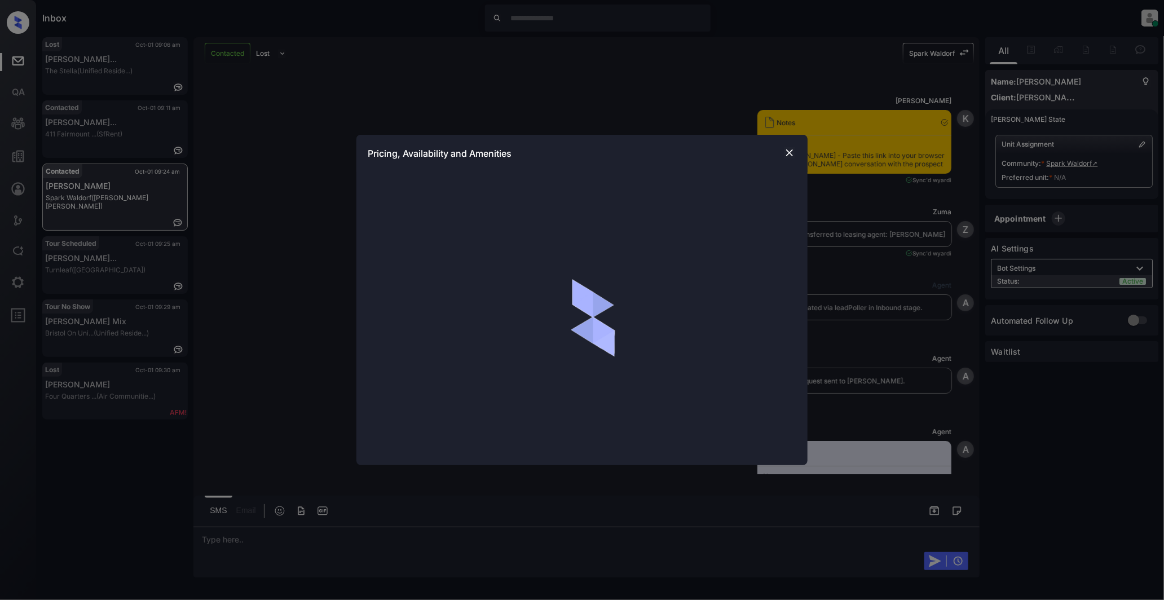
scroll to position [1504, 0]
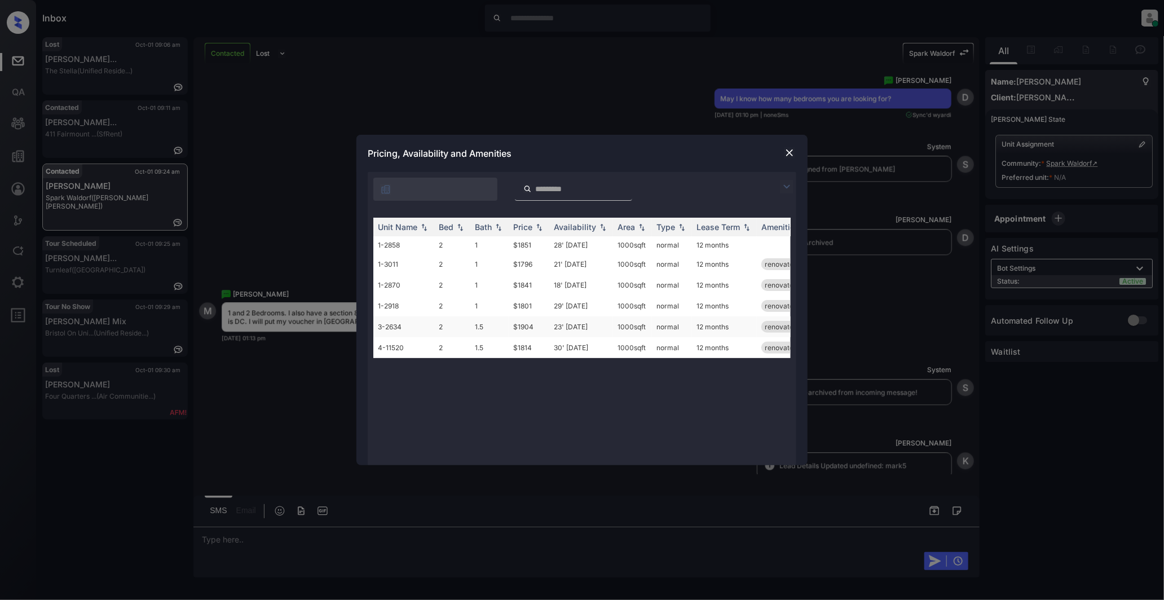
click at [459, 326] on td "2" at bounding box center [452, 327] width 36 height 21
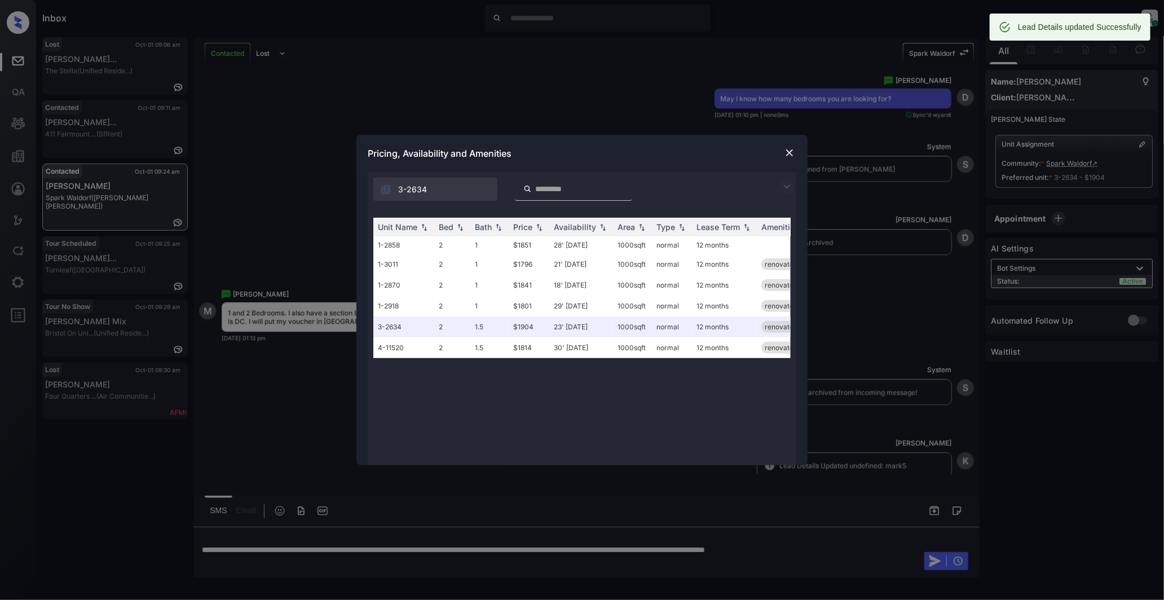
click at [787, 151] on img at bounding box center [789, 152] width 11 height 11
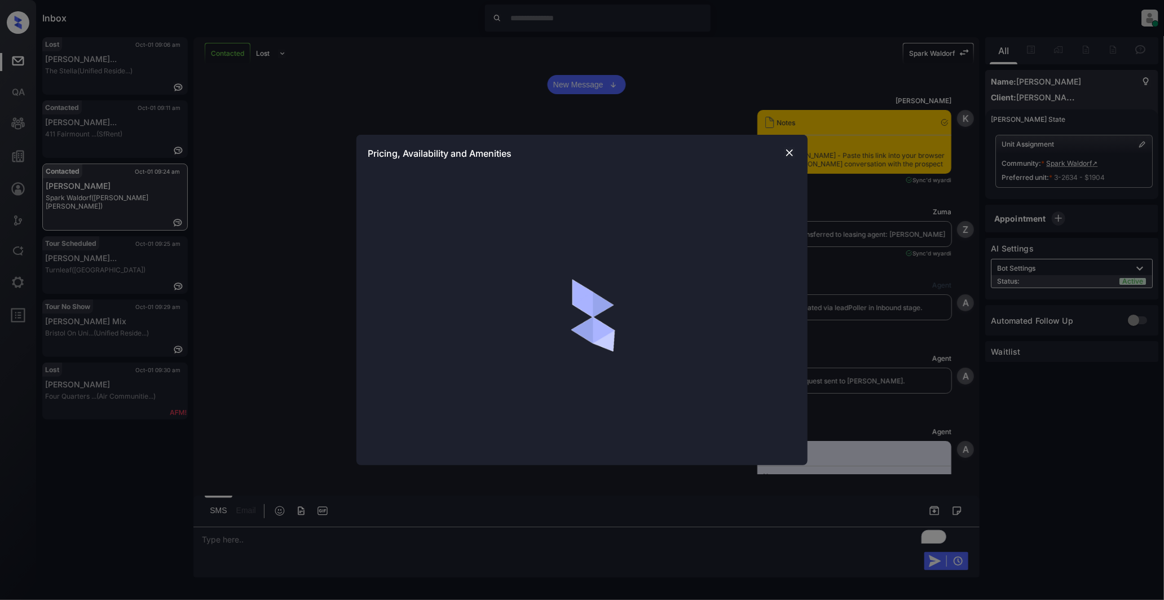
scroll to position [1755, 0]
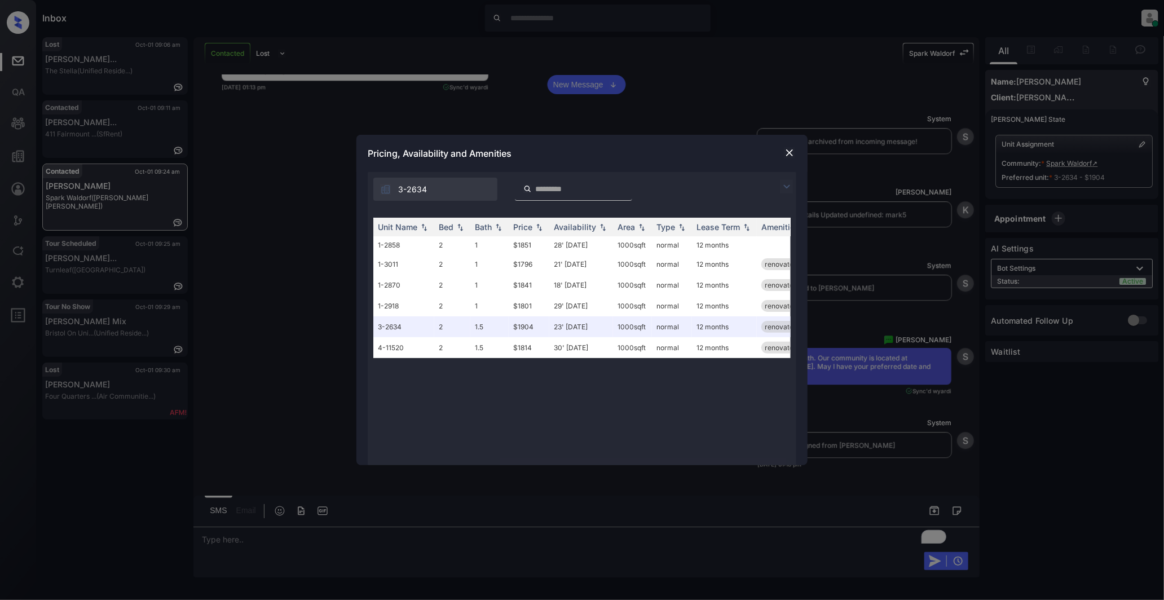
click at [796, 148] on img at bounding box center [789, 152] width 11 height 11
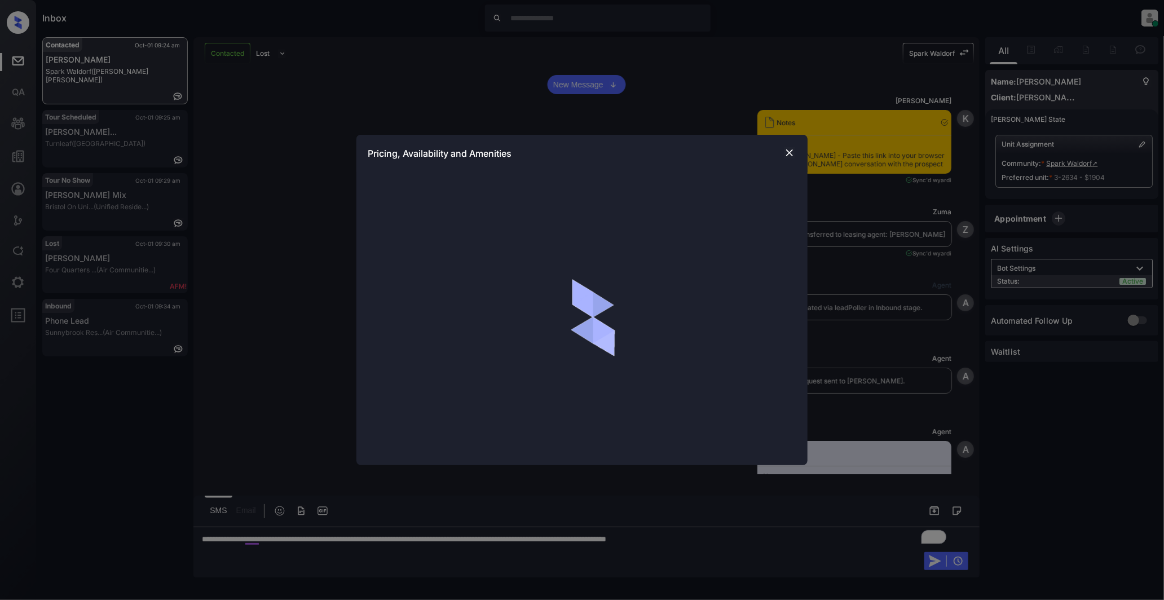
scroll to position [1826, 0]
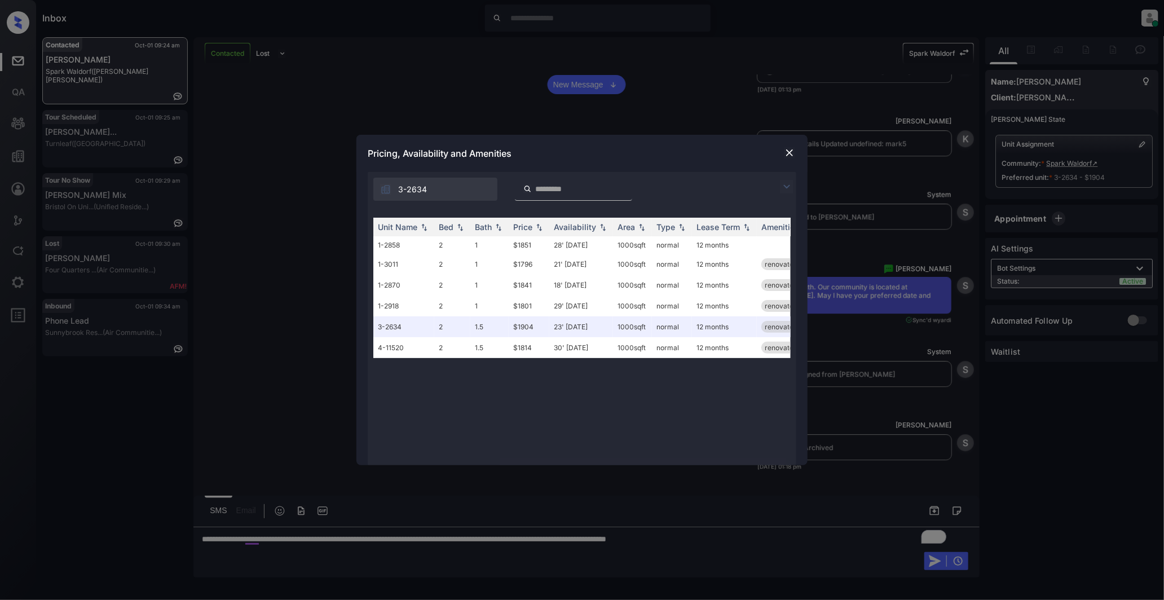
click at [786, 153] on img at bounding box center [789, 152] width 11 height 11
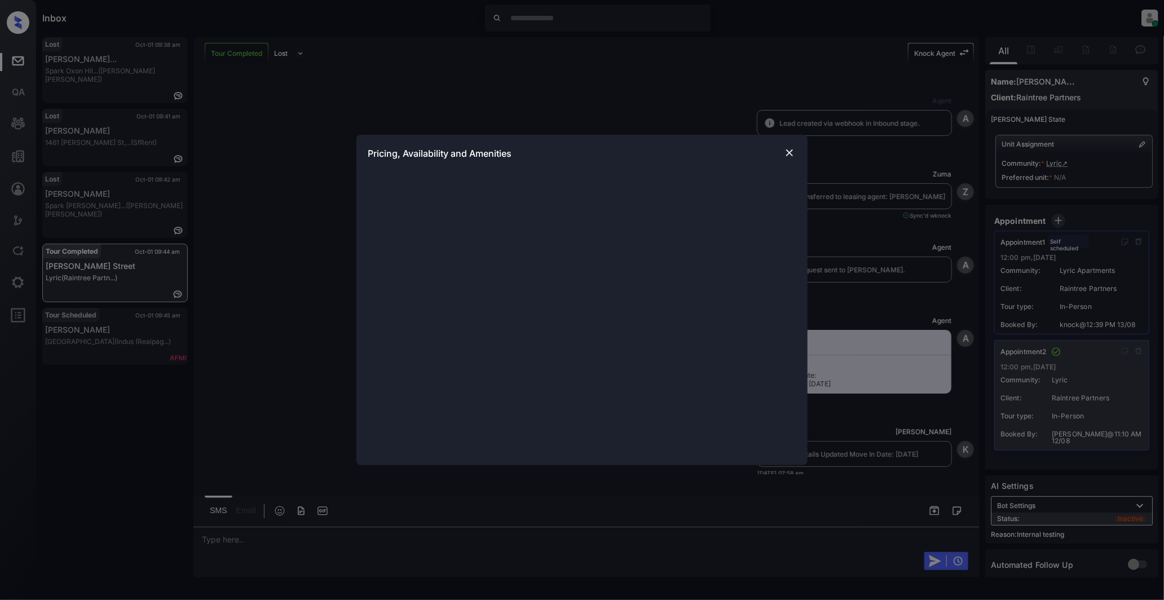
scroll to position [17575, 0]
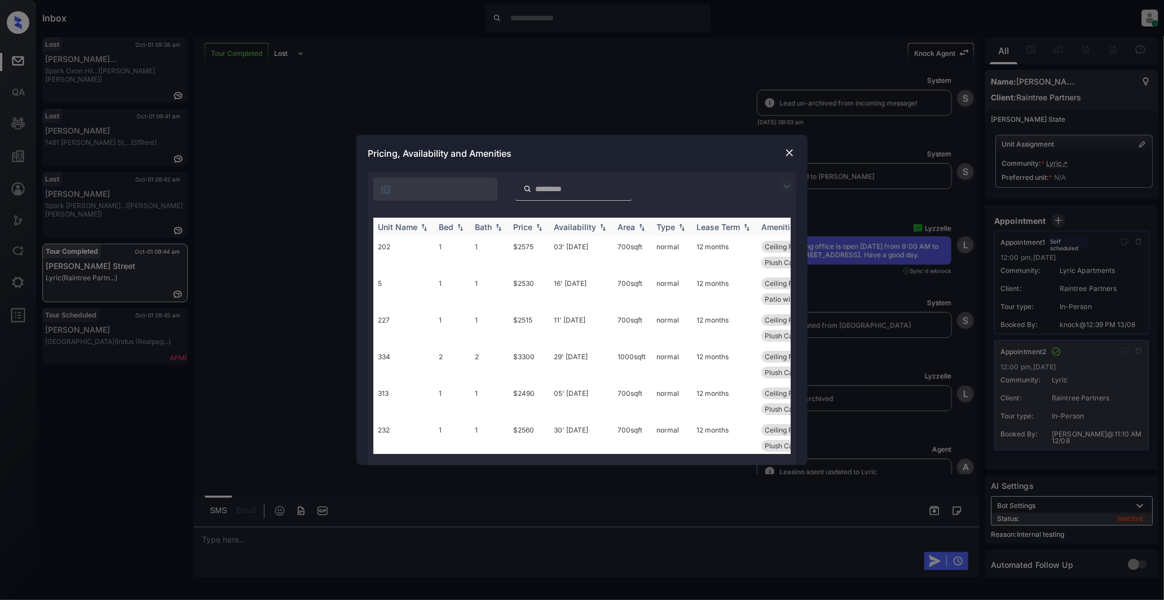
click at [447, 226] on div "Bed" at bounding box center [446, 227] width 15 height 10
click at [447, 228] on div "Bed" at bounding box center [446, 227] width 15 height 10
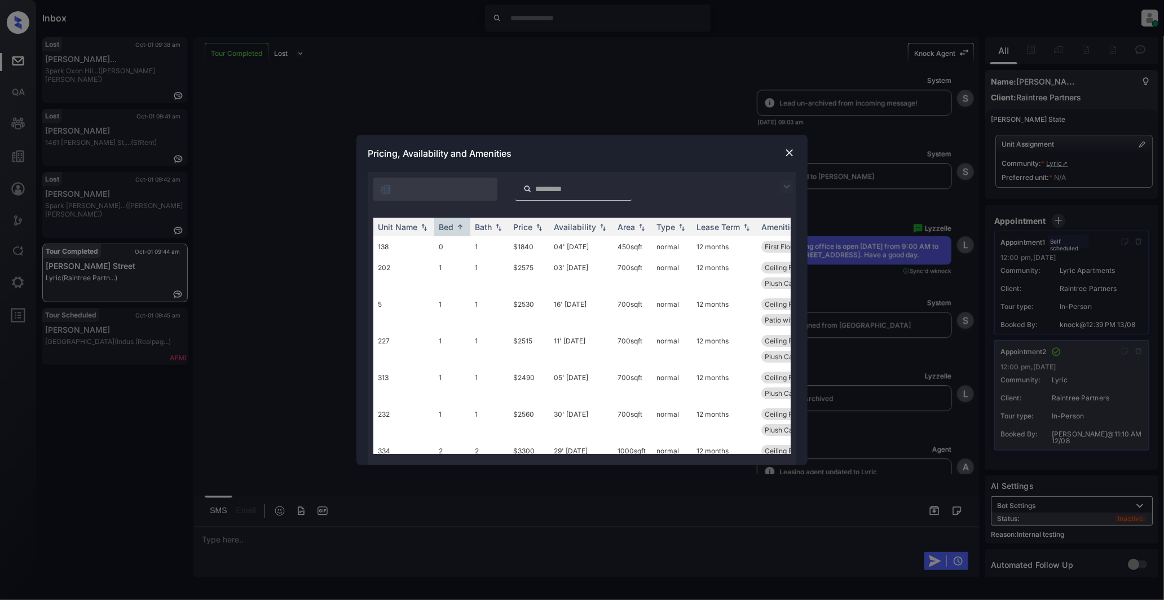
click at [790, 151] on img at bounding box center [789, 152] width 11 height 11
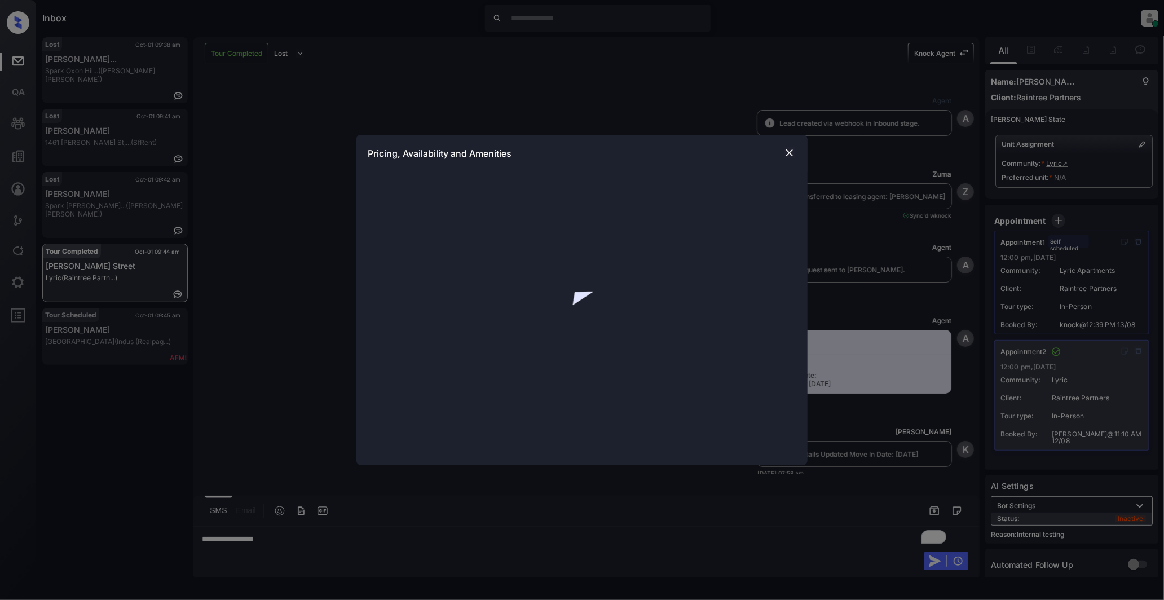
scroll to position [17950, 0]
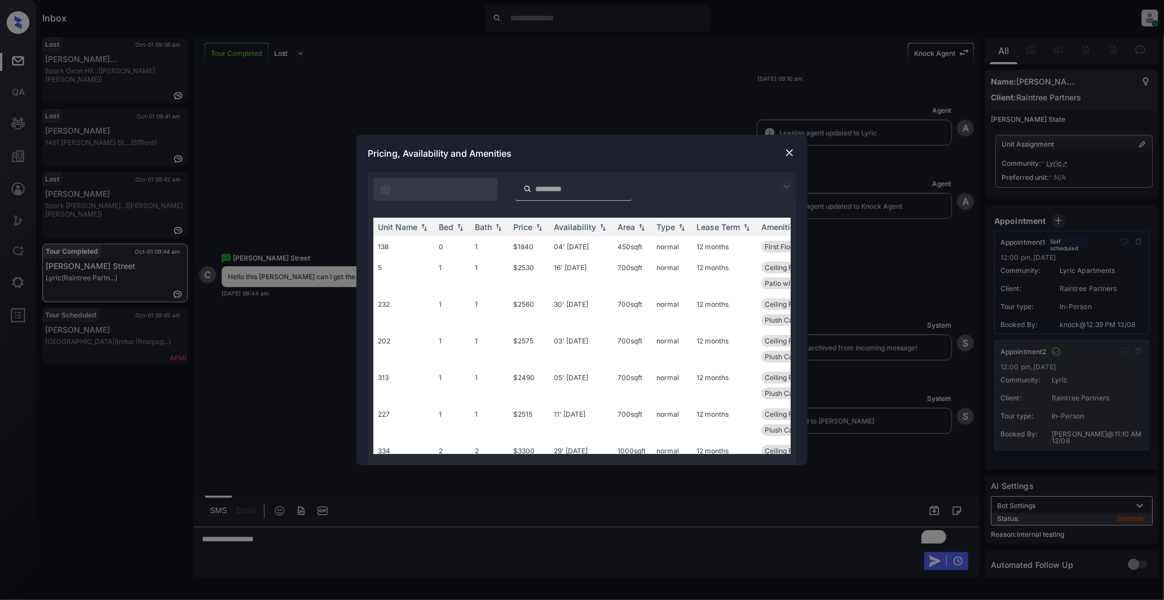
click at [789, 156] on img at bounding box center [789, 152] width 11 height 11
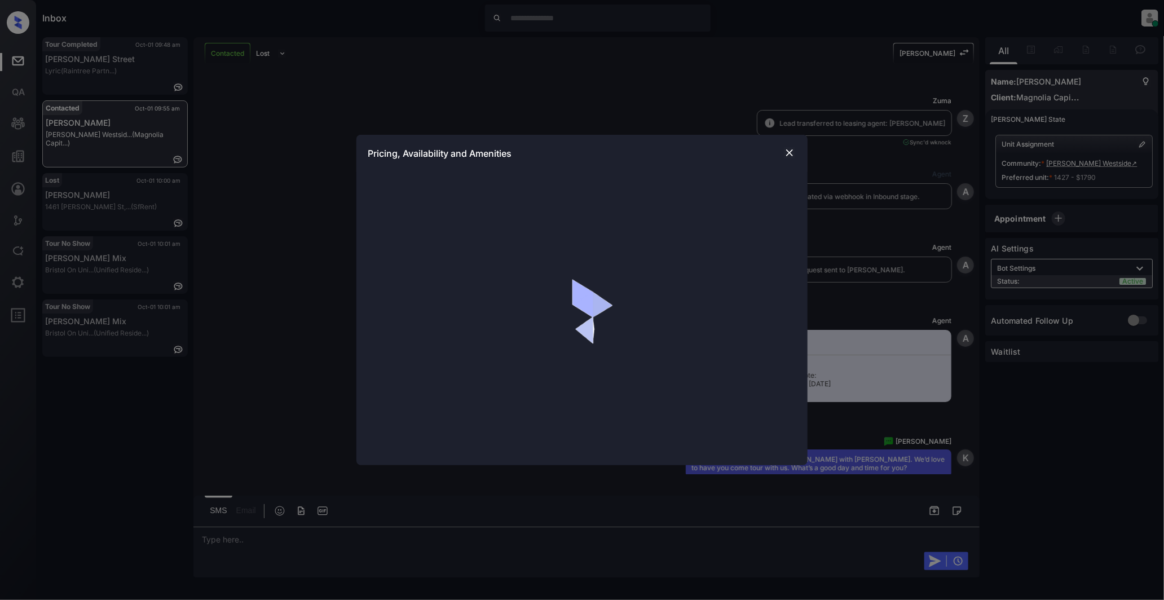
scroll to position [635, 0]
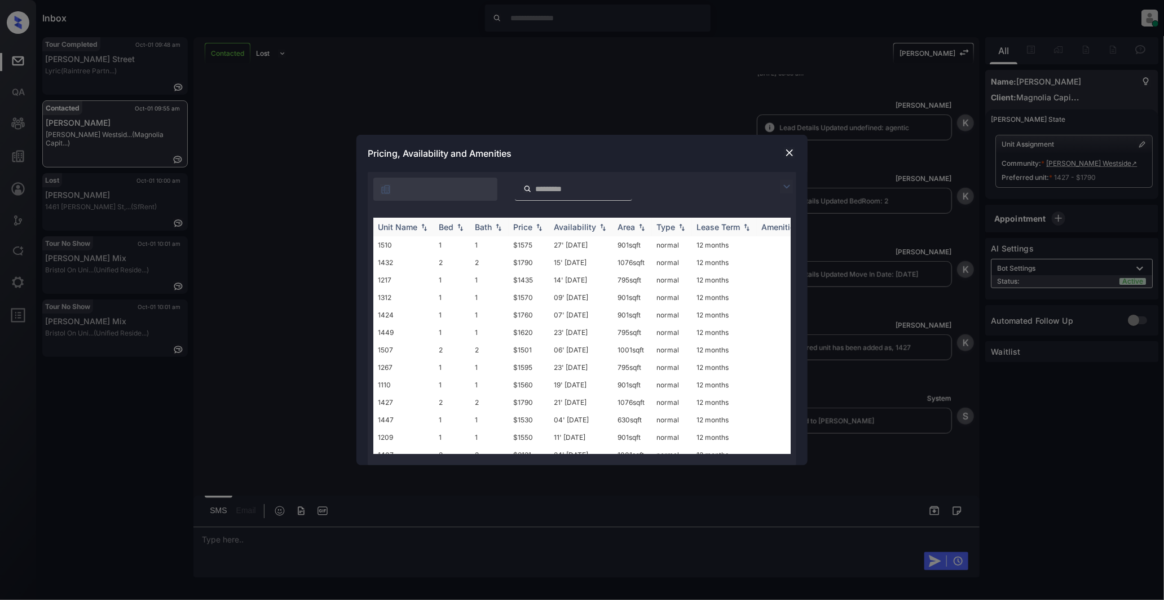
click at [449, 228] on div "Bed" at bounding box center [446, 227] width 15 height 10
click at [452, 227] on div "Bed" at bounding box center [446, 227] width 15 height 10
click at [792, 154] on img at bounding box center [789, 152] width 11 height 11
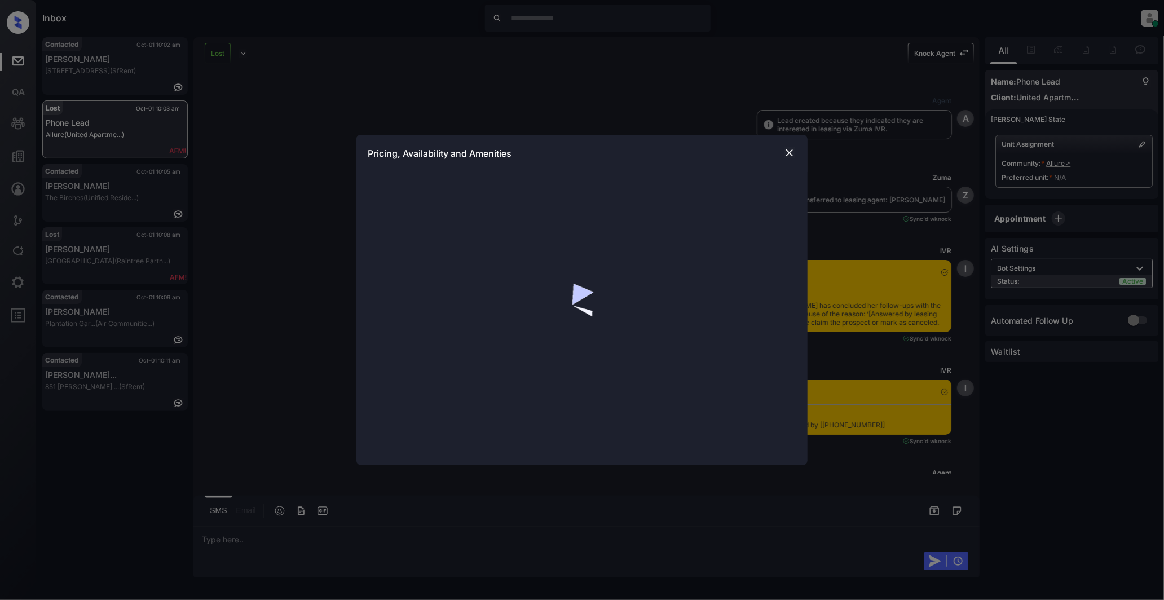
scroll to position [1101, 0]
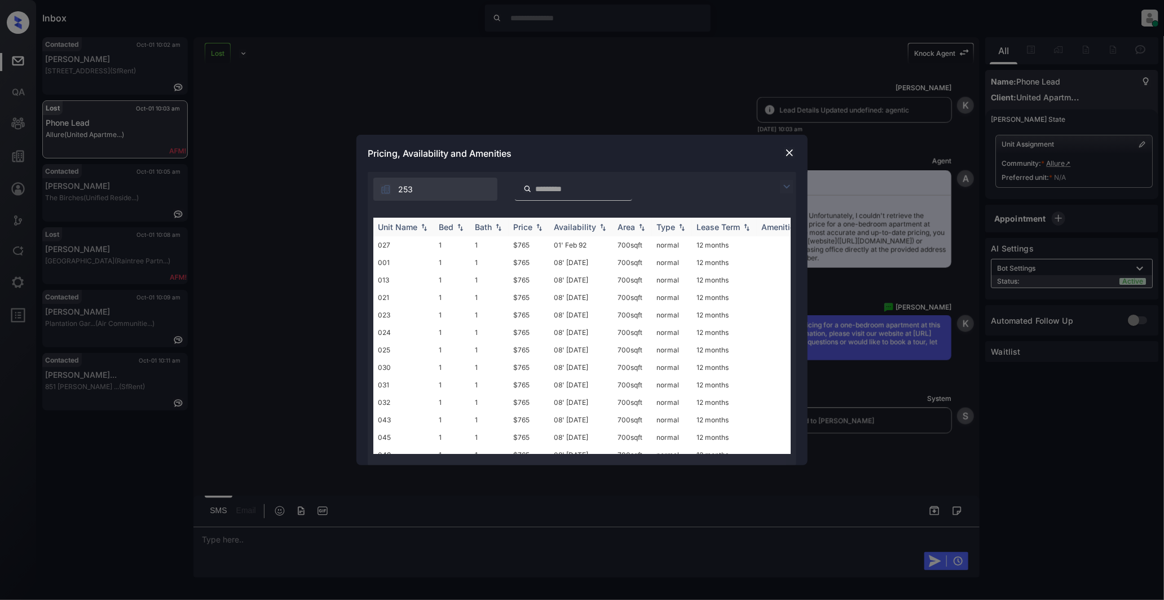
click at [451, 223] on div "Bed" at bounding box center [446, 227] width 15 height 10
click at [450, 228] on div "Bed" at bounding box center [446, 227] width 15 height 10
click at [787, 155] on img at bounding box center [789, 152] width 11 height 11
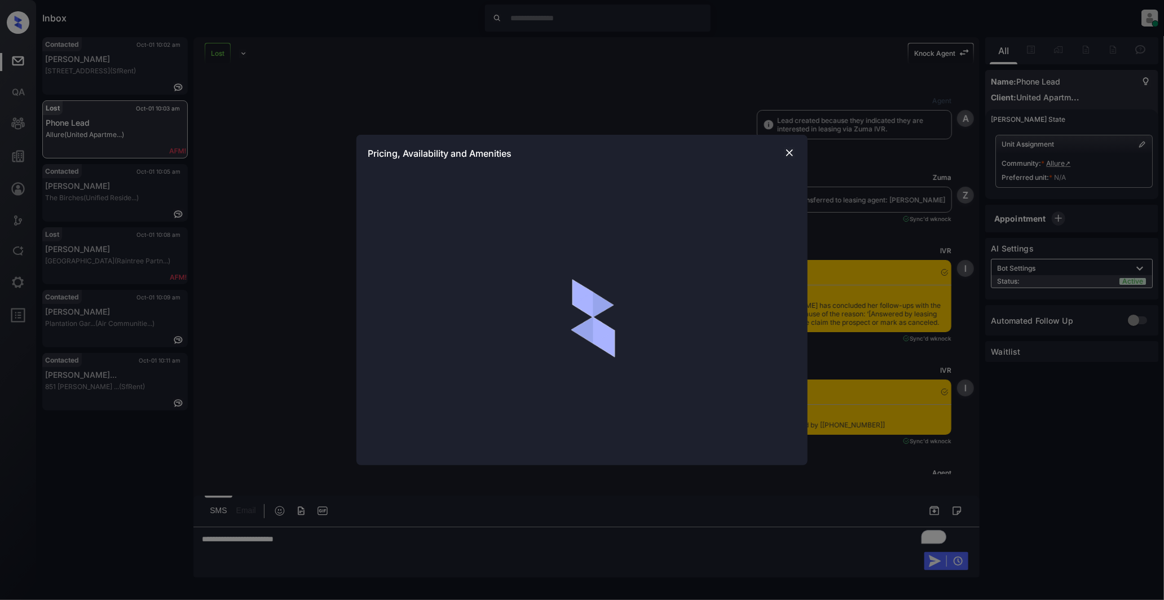
scroll to position [1101, 0]
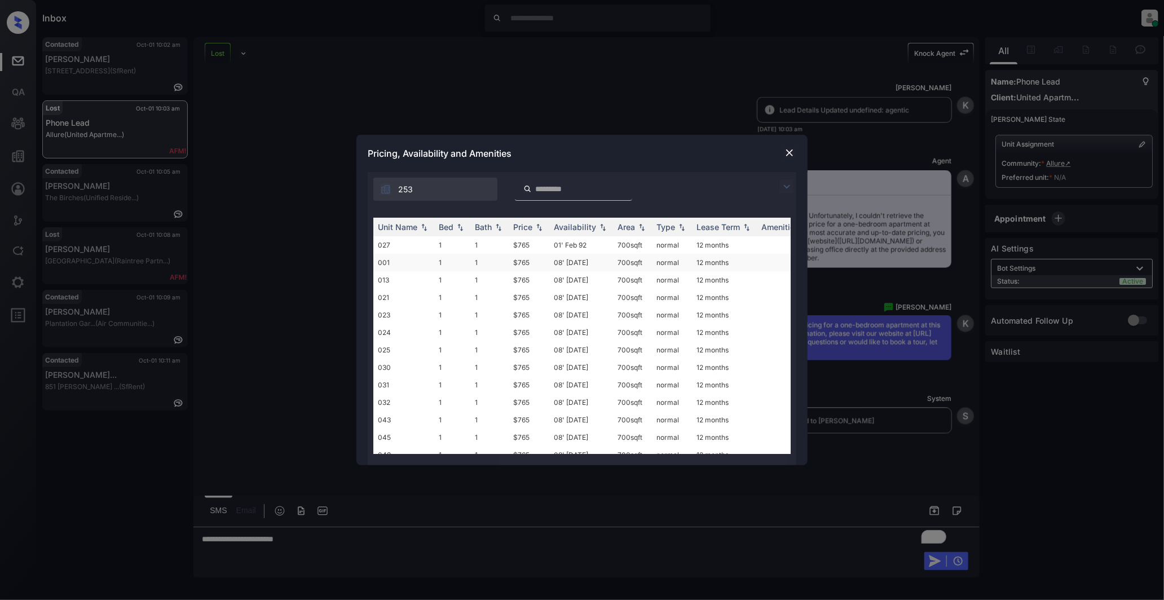
click at [591, 265] on td "08' May 25" at bounding box center [582, 262] width 64 height 17
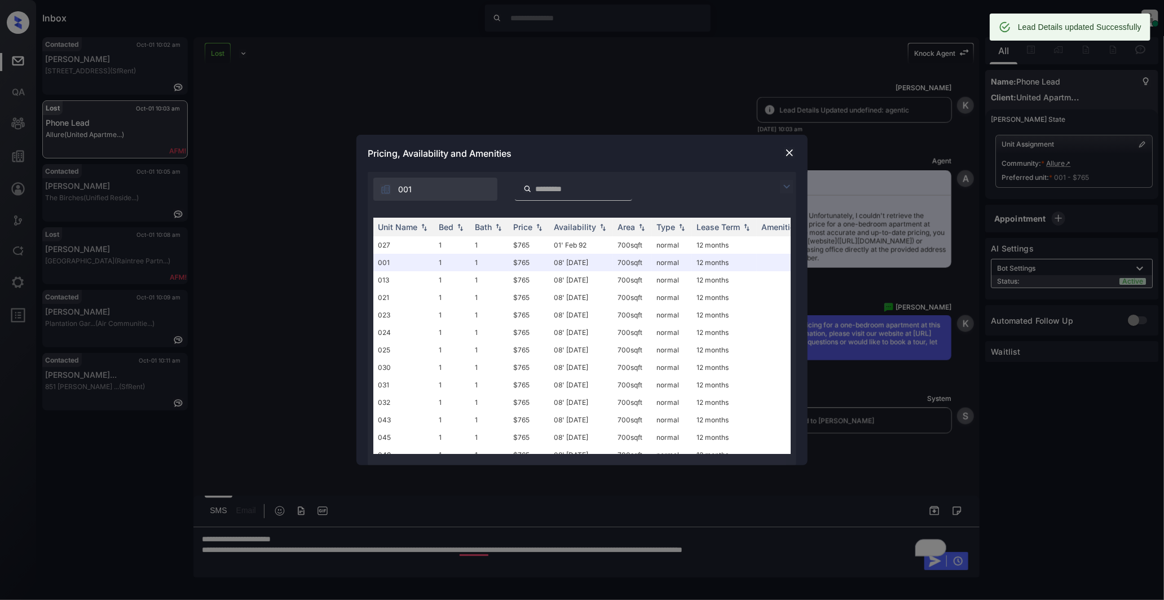
click at [312, 537] on div "**********" at bounding box center [582, 300] width 1164 height 600
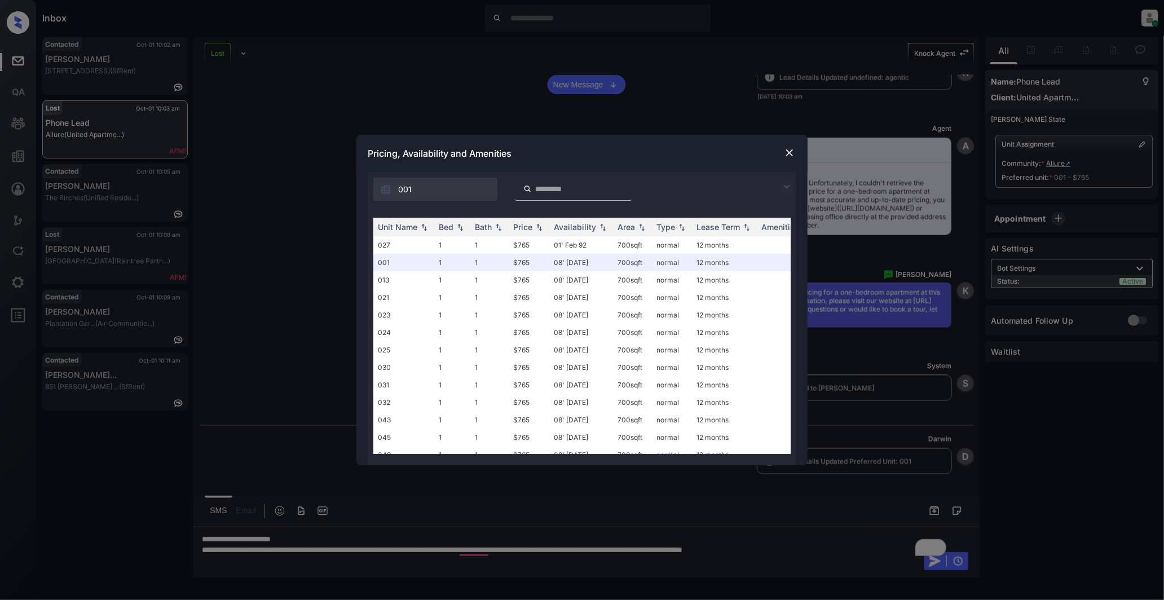
click at [792, 151] on img at bounding box center [789, 152] width 11 height 11
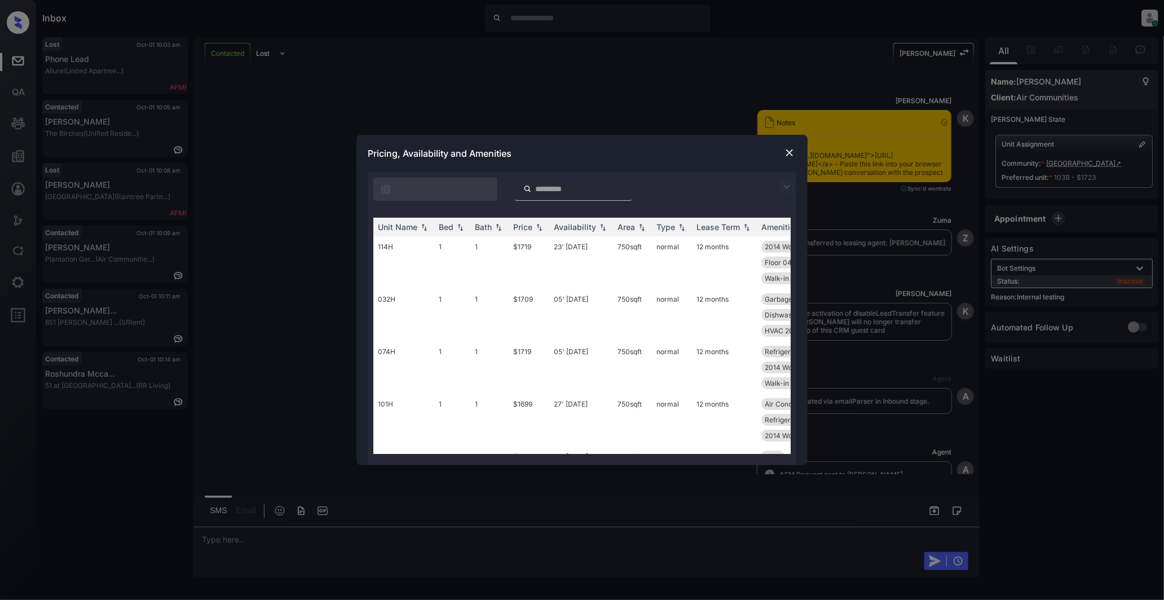
scroll to position [1708, 0]
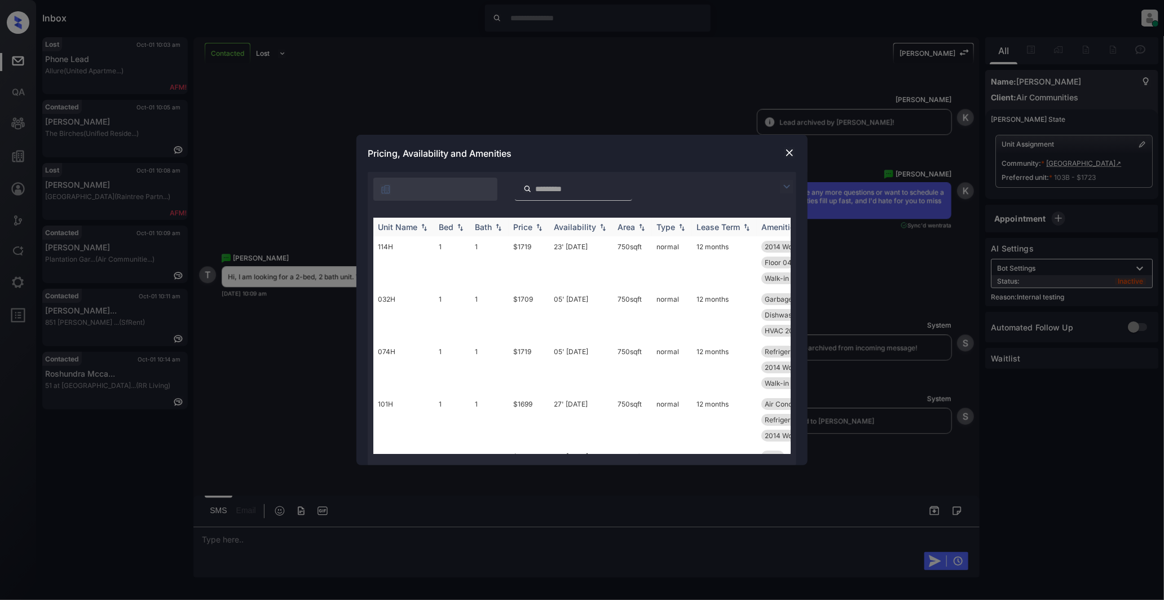
click at [446, 223] on div "Bed" at bounding box center [446, 227] width 15 height 10
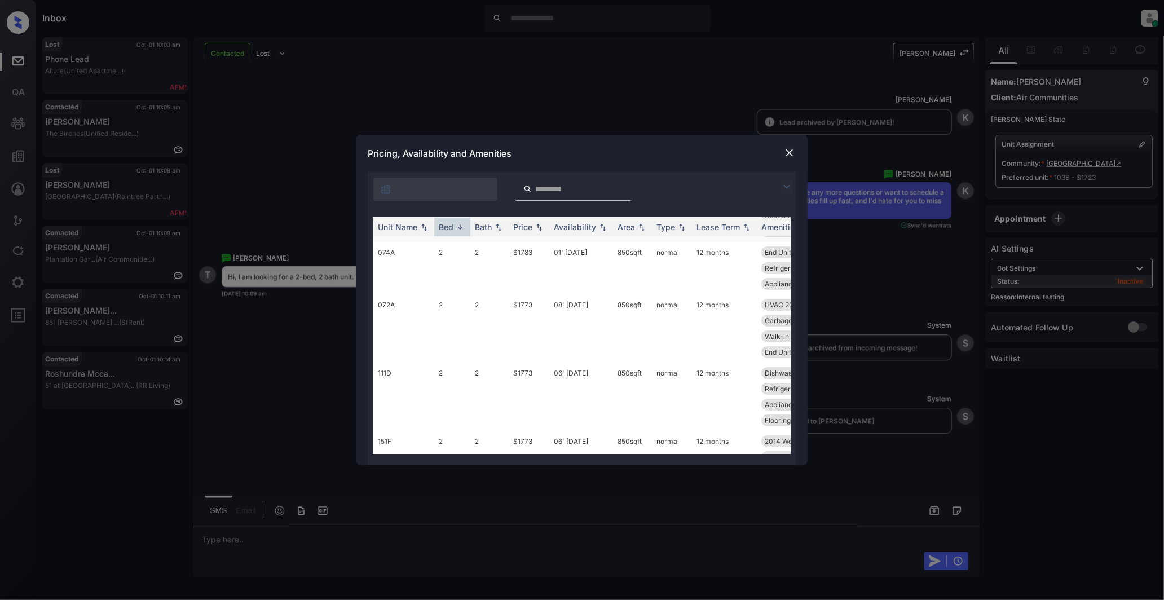
scroll to position [0, 0]
click at [464, 253] on td "2" at bounding box center [452, 270] width 36 height 68
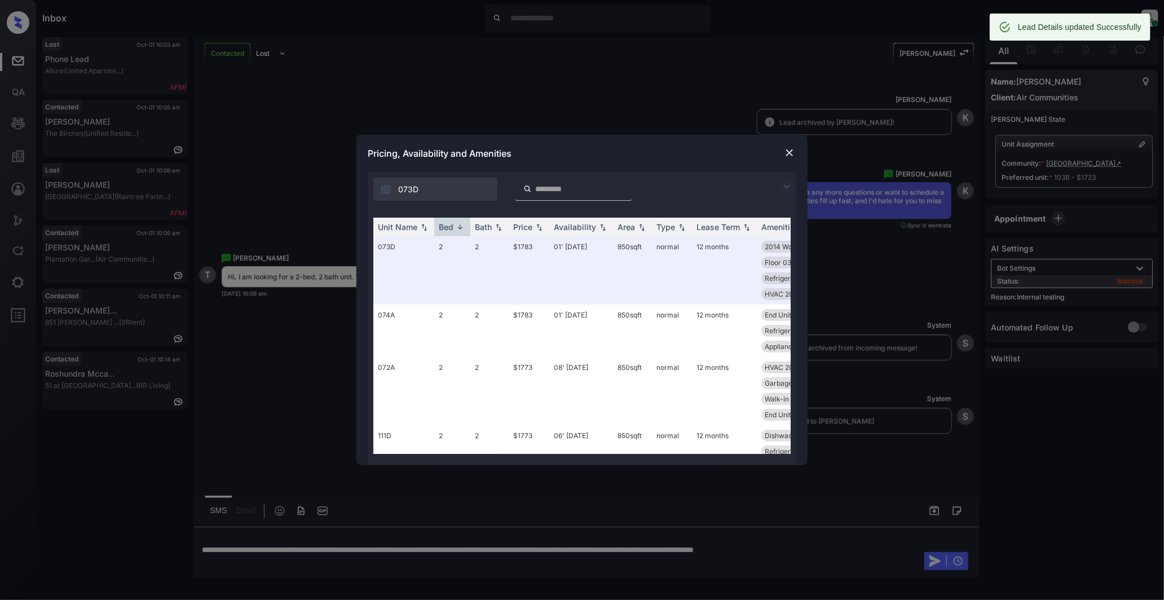
click at [786, 153] on img at bounding box center [789, 152] width 11 height 11
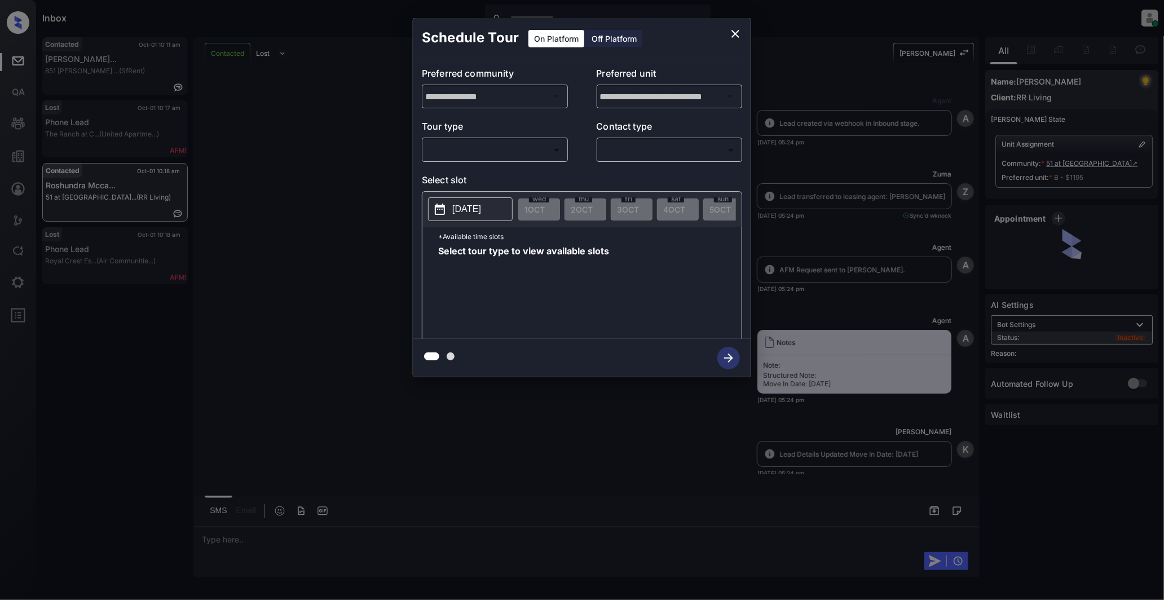
scroll to position [4261, 0]
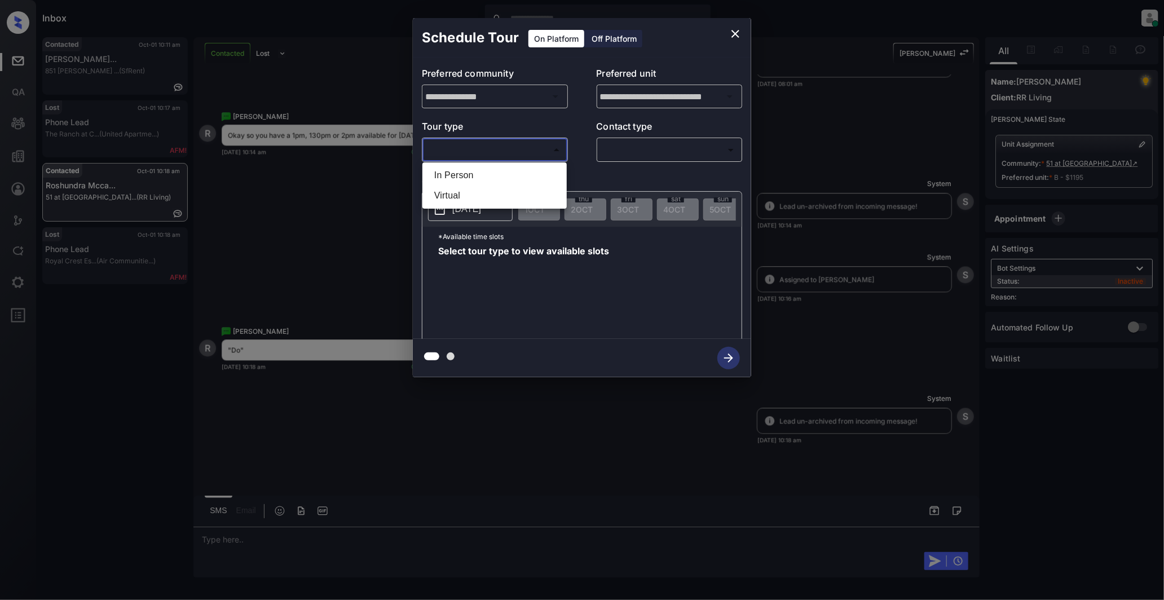
click at [520, 148] on body "Inbox Darwin Freino Online Set yourself offline Set yourself on break Profile S…" at bounding box center [582, 300] width 1164 height 600
click at [470, 170] on li "In Person" at bounding box center [494, 175] width 139 height 20
type input "********"
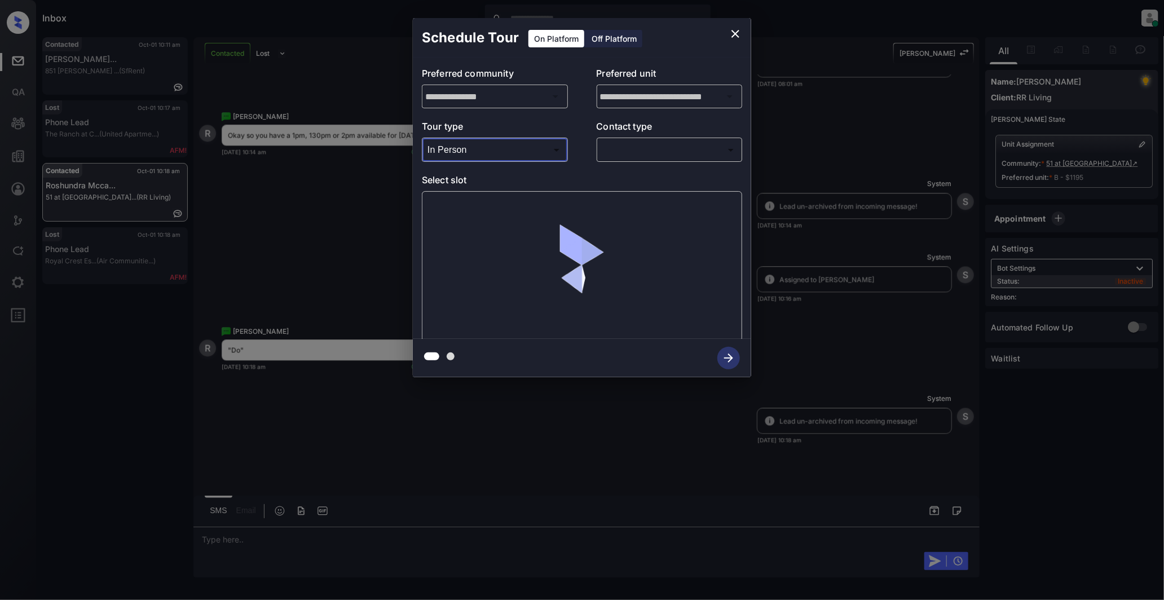
click at [658, 151] on body "Inbox Darwin Freino Online Set yourself offline Set yourself on break Profile S…" at bounding box center [582, 300] width 1164 height 600
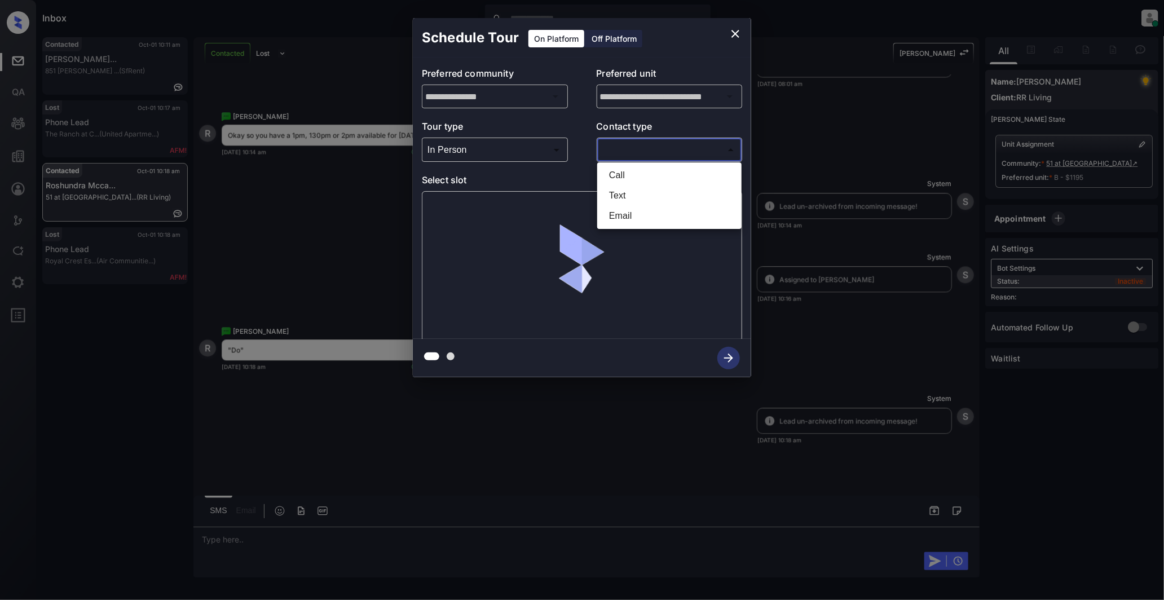
click at [636, 192] on li "Text" at bounding box center [669, 196] width 139 height 20
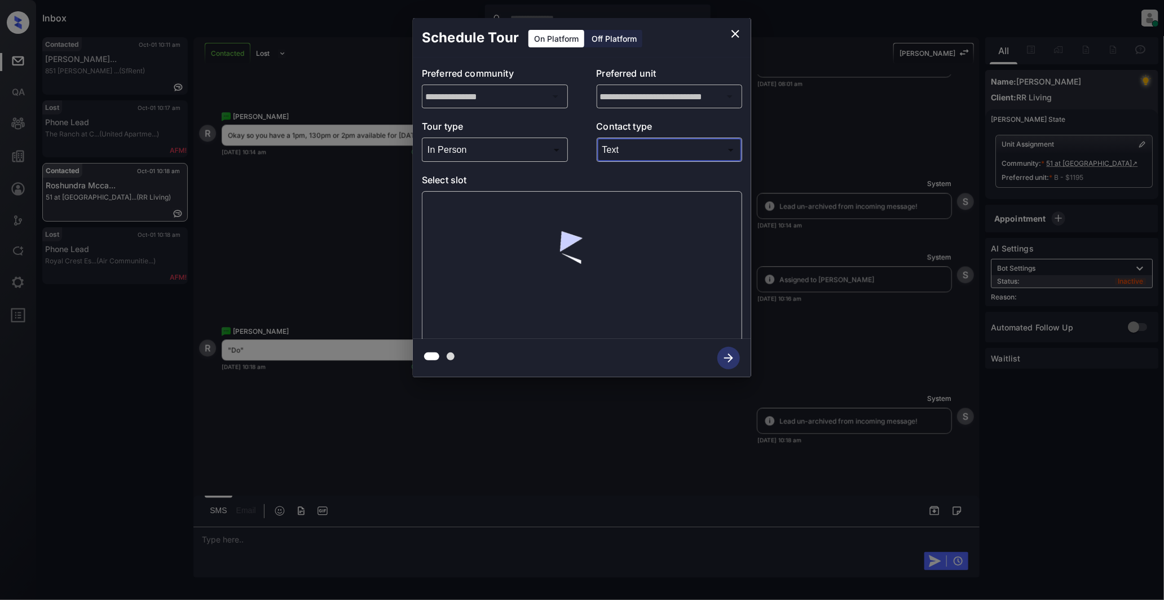
type input "****"
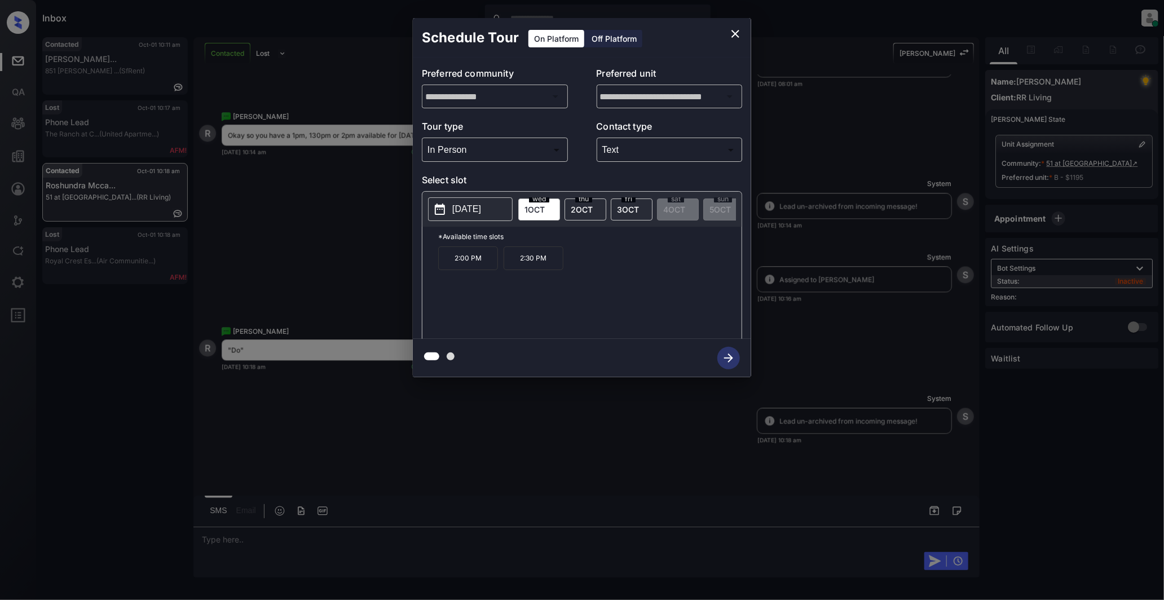
click at [578, 209] on span "[DATE]" at bounding box center [582, 210] width 22 height 10
click at [288, 421] on div at bounding box center [582, 300] width 1164 height 600
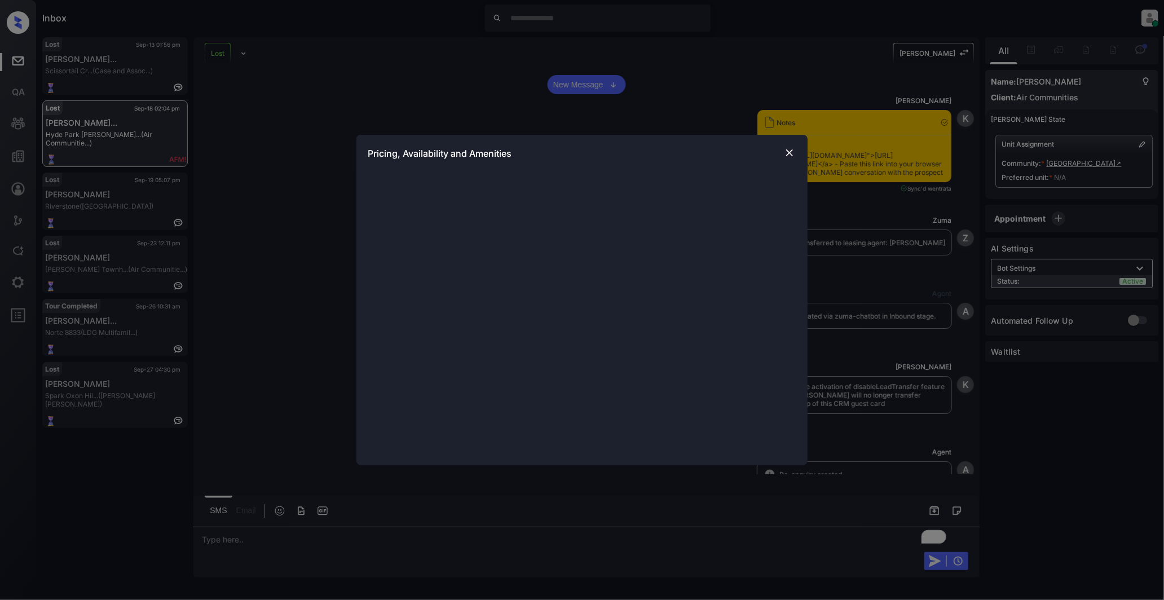
scroll to position [1023, 0]
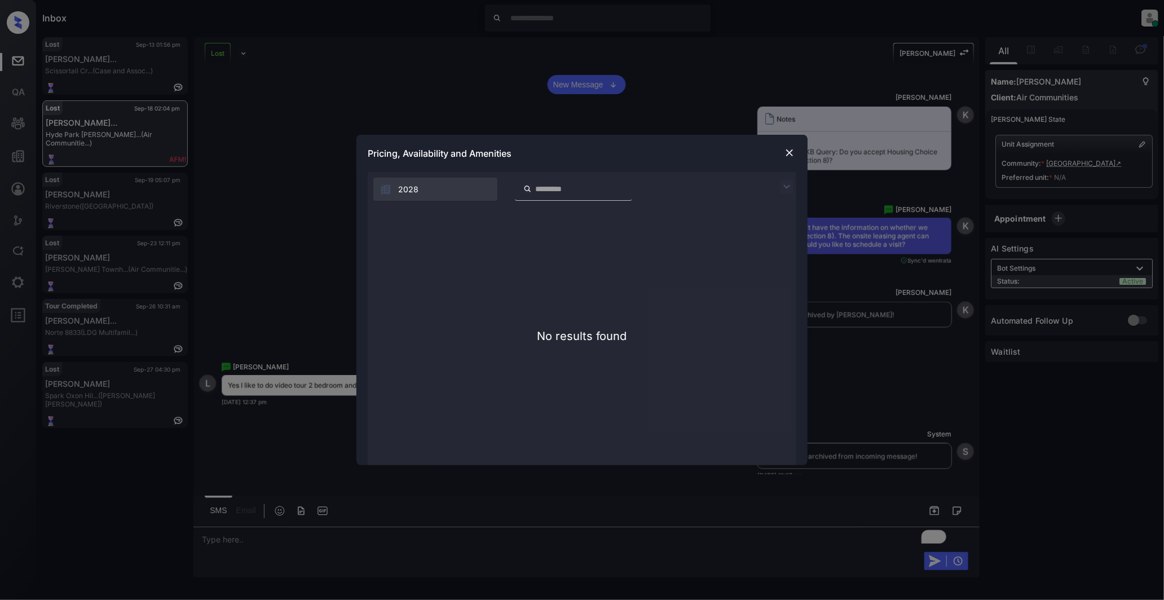
click at [788, 152] on img at bounding box center [789, 152] width 11 height 11
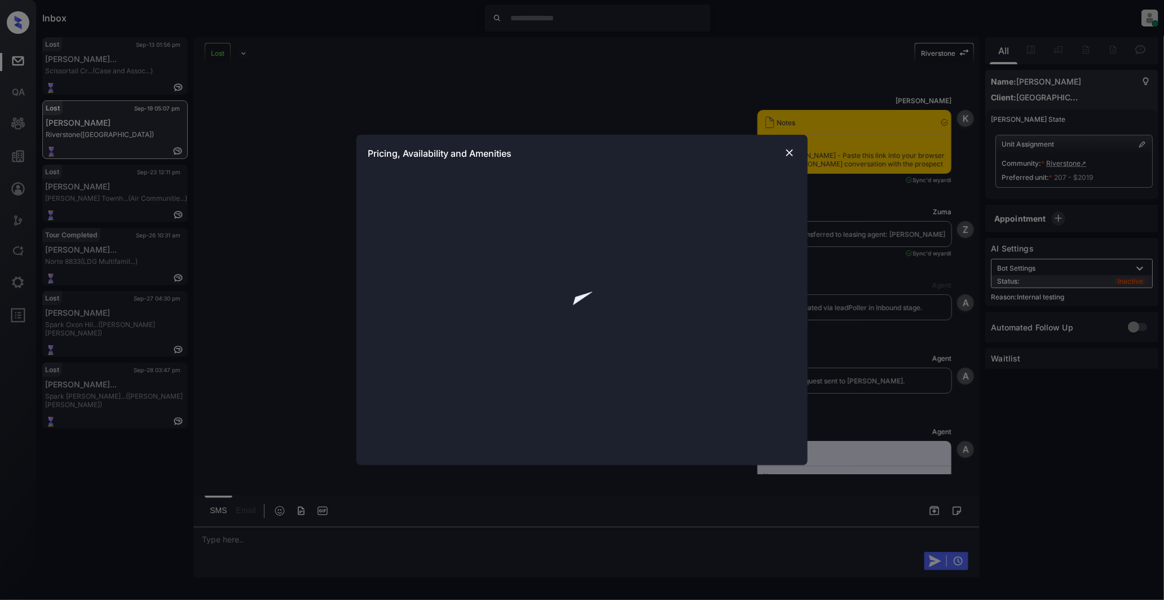
scroll to position [7348, 0]
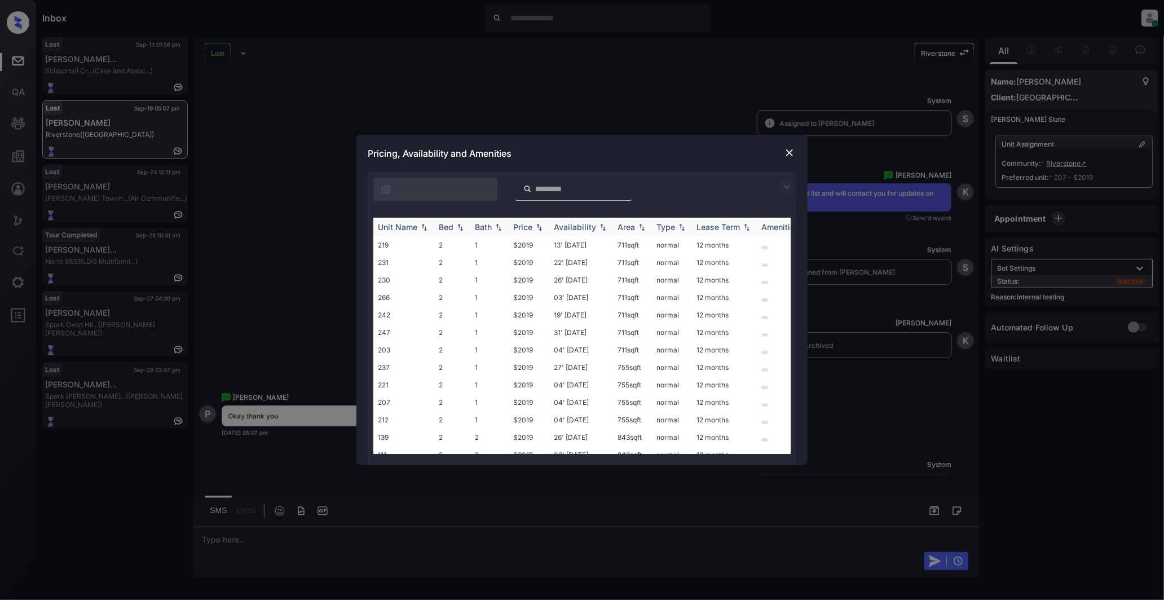
click at [441, 225] on div "Bed" at bounding box center [446, 227] width 15 height 10
click at [448, 226] on div "Bed" at bounding box center [446, 227] width 15 height 10
click at [448, 230] on div "Bed" at bounding box center [446, 227] width 15 height 10
click at [789, 156] on img at bounding box center [789, 152] width 11 height 11
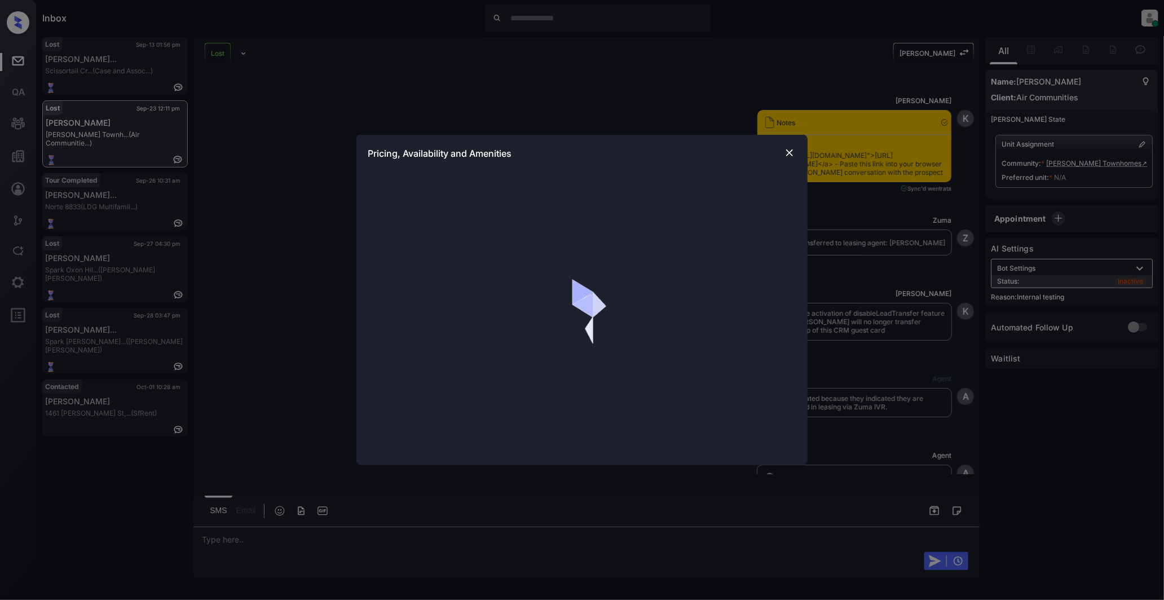
scroll to position [16624, 0]
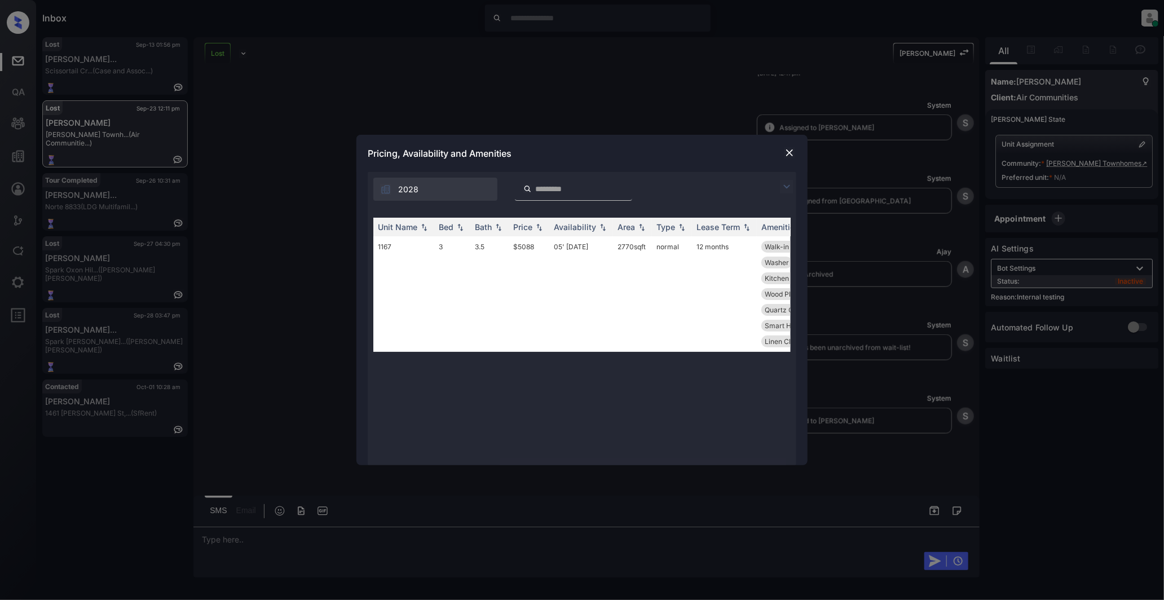
click at [793, 151] on img at bounding box center [789, 152] width 11 height 11
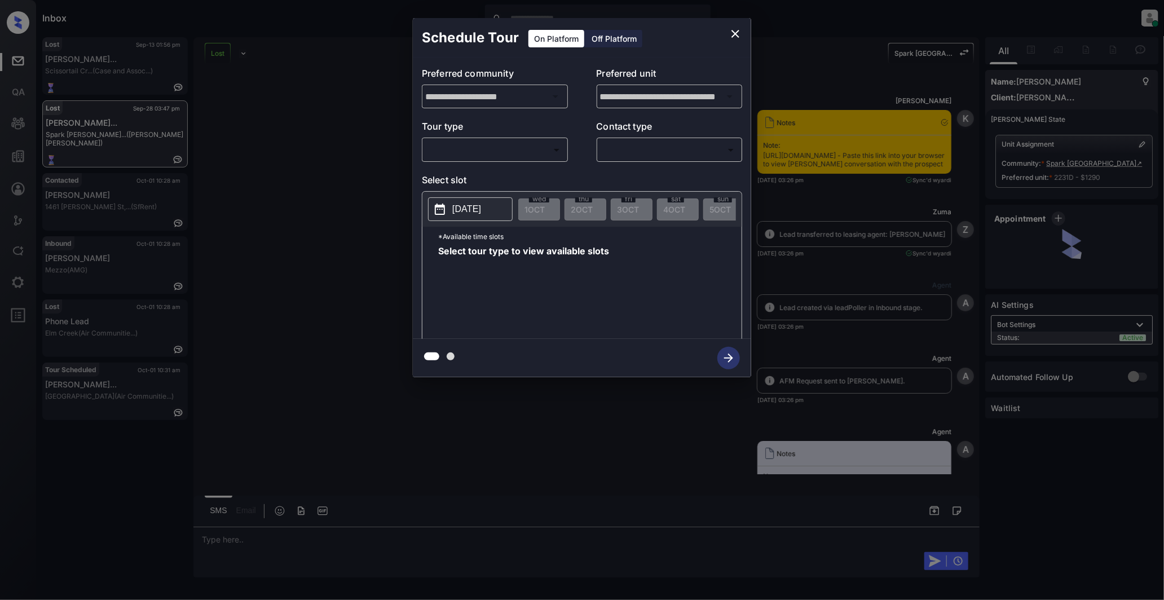
scroll to position [1711, 0]
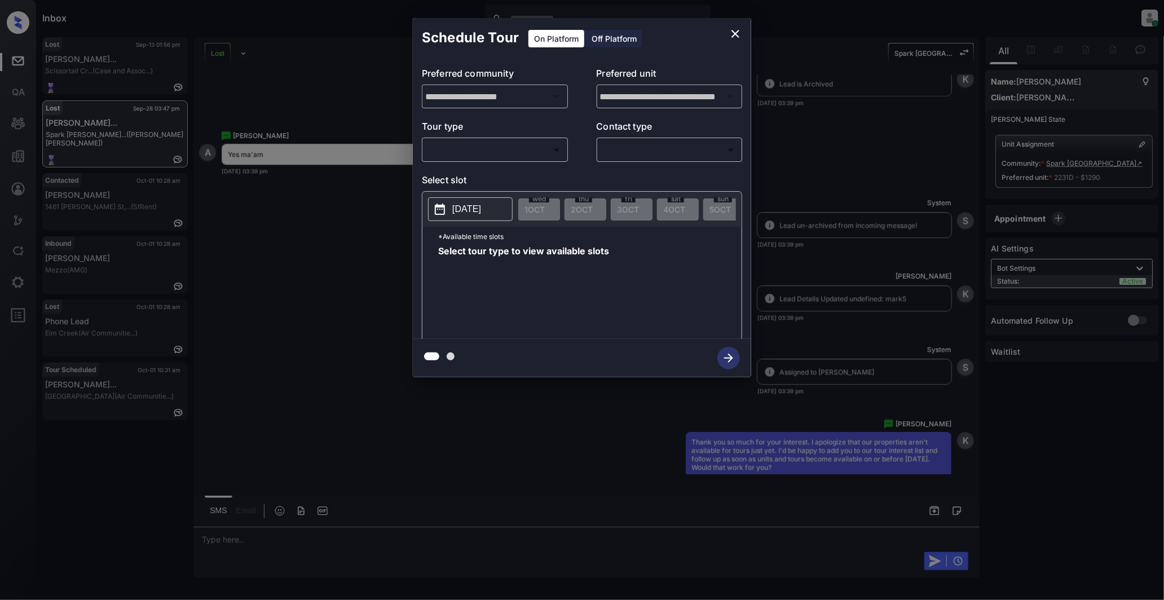
click at [500, 145] on body "Inbox [PERSON_NAME] Online Set yourself offline Set yourself on break Profile S…" at bounding box center [582, 300] width 1164 height 600
click at [476, 178] on li "In Person" at bounding box center [494, 175] width 139 height 20
type input "********"
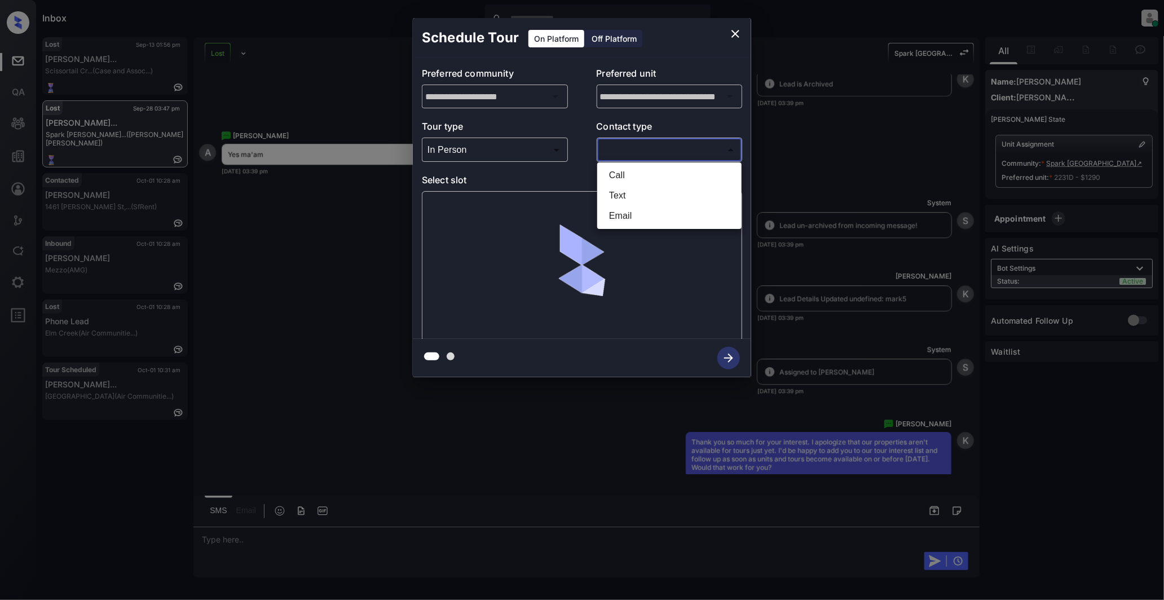
click at [631, 155] on body "Inbox [PERSON_NAME] Online Set yourself offline Set yourself on break Profile S…" at bounding box center [582, 300] width 1164 height 600
click at [635, 190] on li "Text" at bounding box center [669, 196] width 139 height 20
type input "****"
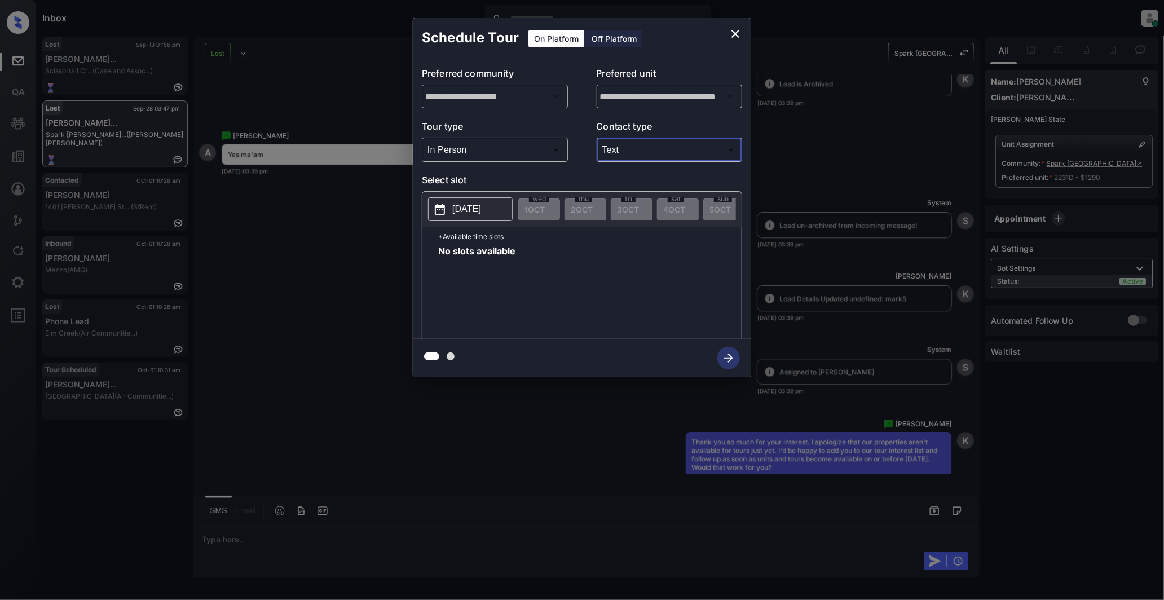
click at [481, 210] on p "[DATE]" at bounding box center [466, 210] width 29 height 14
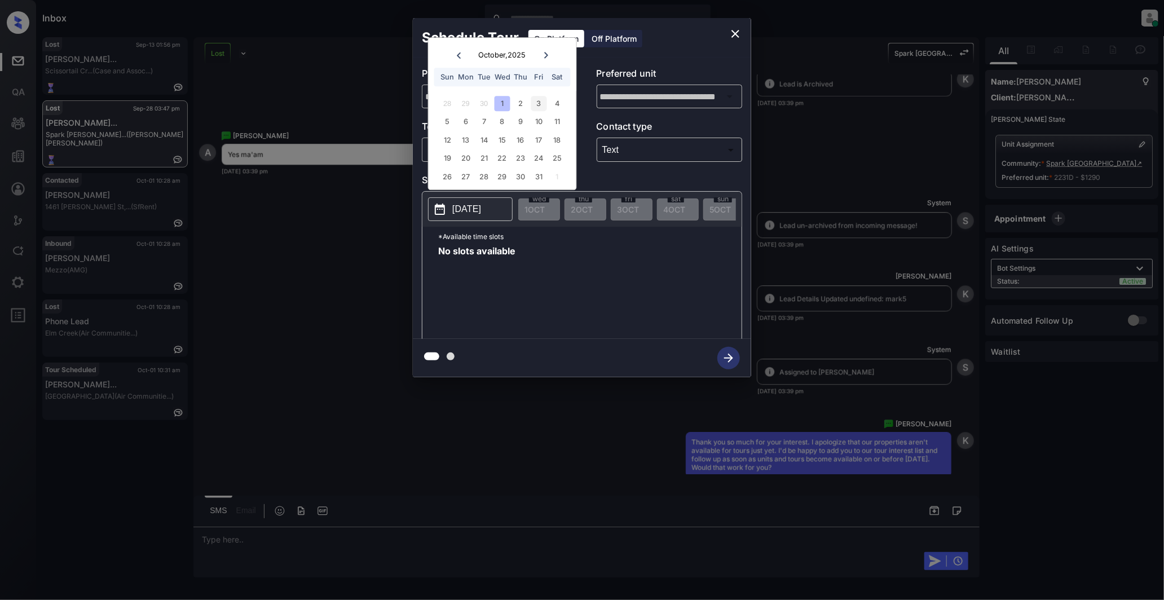
click at [534, 102] on div "3" at bounding box center [538, 103] width 15 height 15
click at [539, 105] on div "3" at bounding box center [538, 103] width 15 height 15
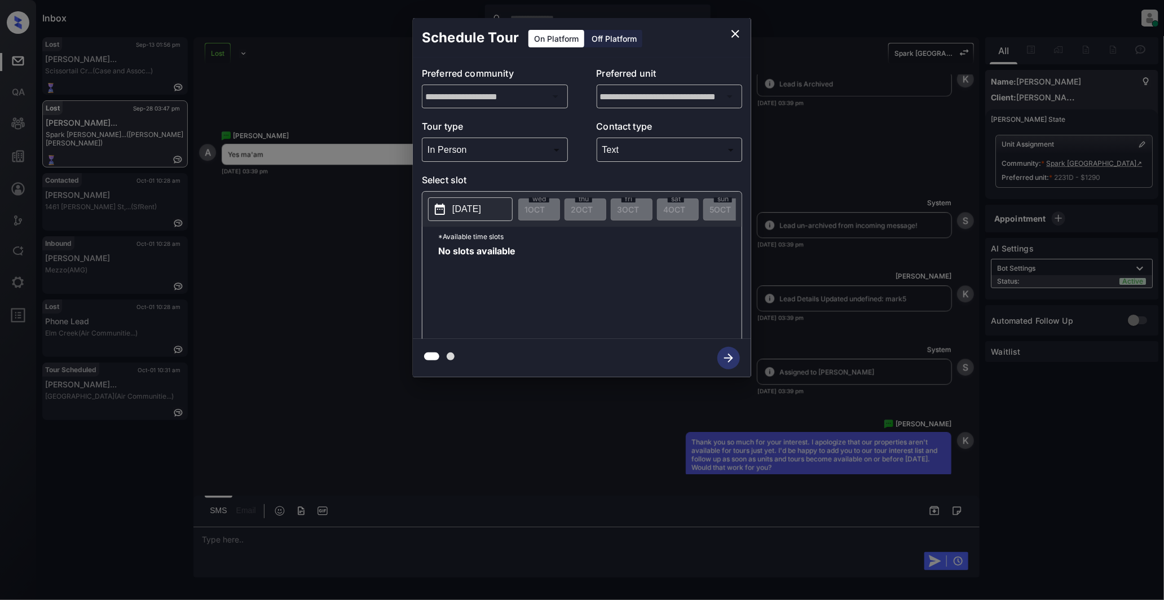
click at [548, 260] on div "No slots available" at bounding box center [590, 292] width 304 height 90
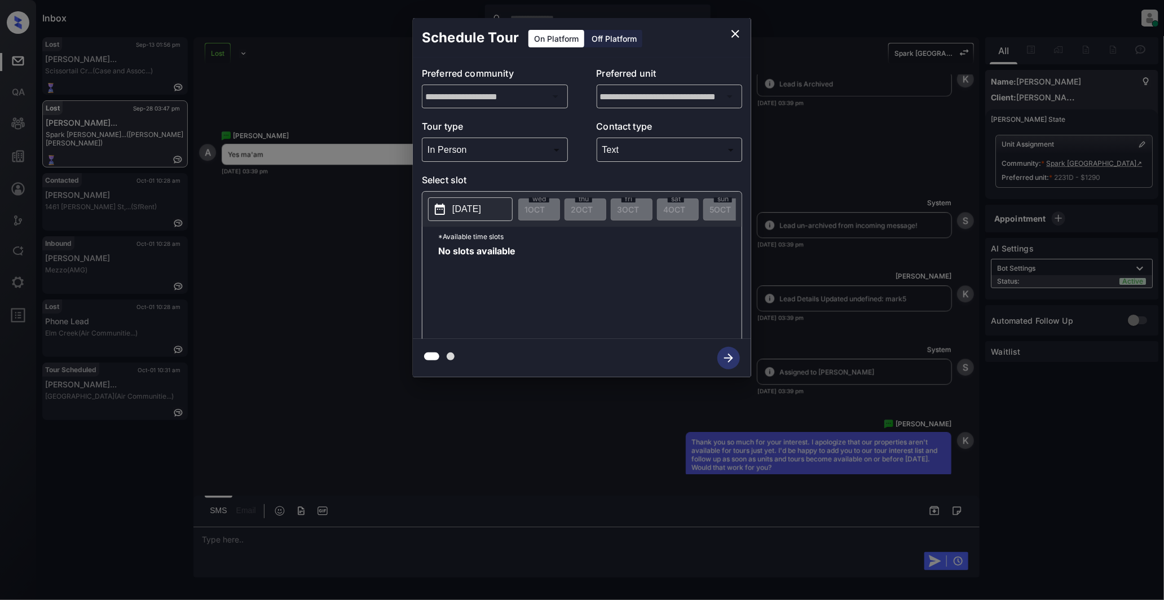
click at [450, 206] on button "[DATE]" at bounding box center [470, 209] width 85 height 24
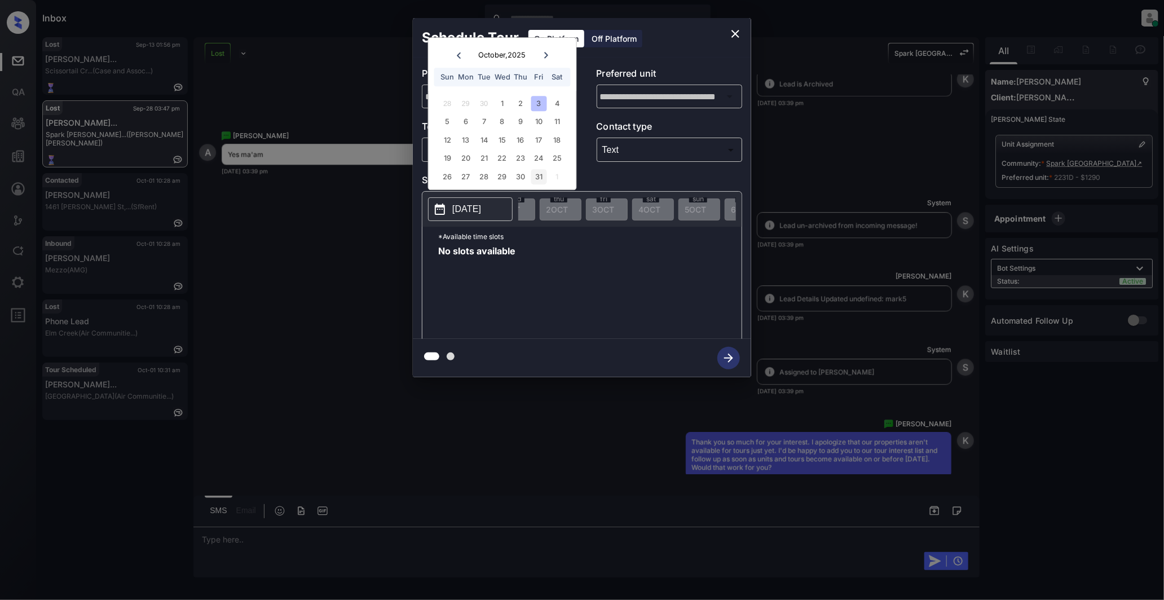
click at [539, 177] on div "31" at bounding box center [538, 176] width 15 height 15
click at [648, 255] on div "No slots available" at bounding box center [590, 292] width 304 height 90
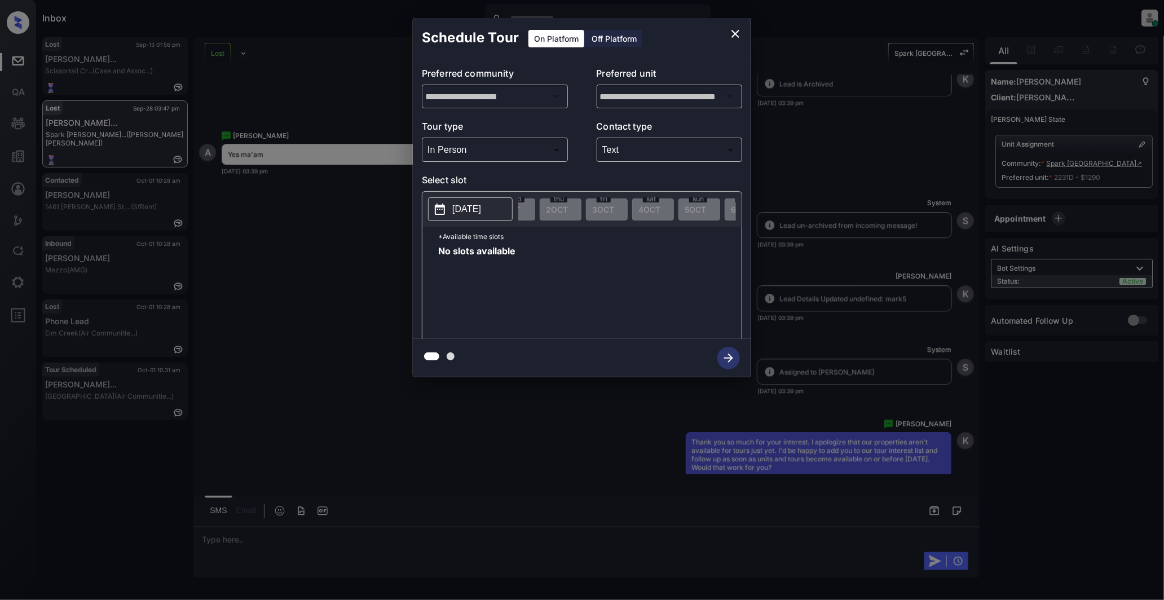
click at [736, 37] on icon "close" at bounding box center [736, 34] width 14 height 14
